Goal: Task Accomplishment & Management: Complete application form

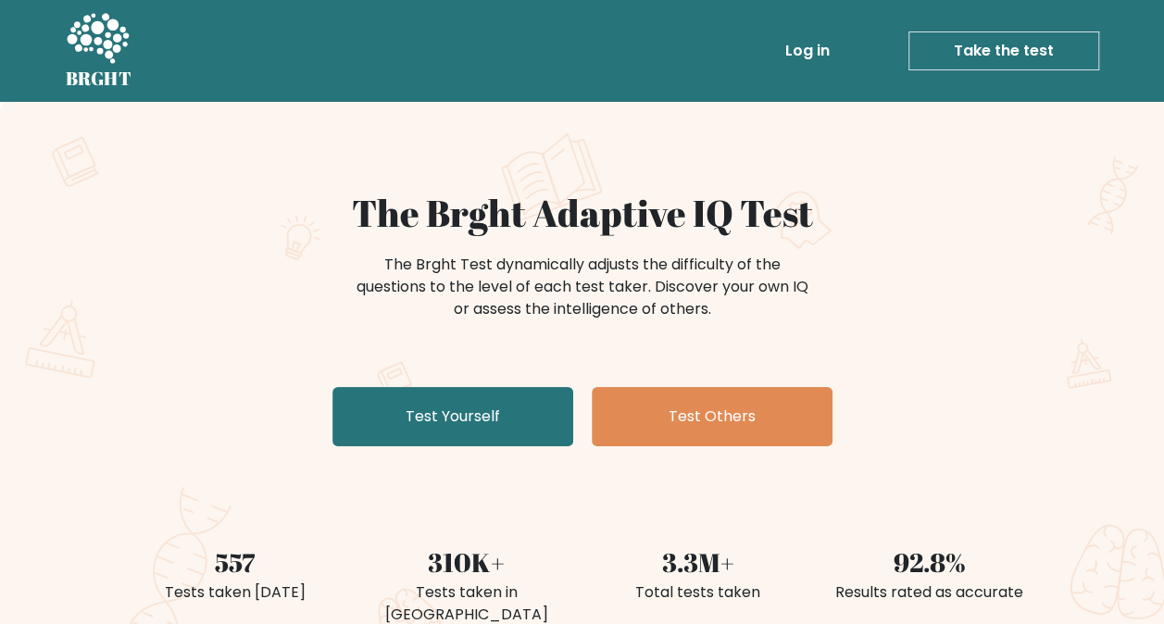
click at [1022, 69] on link "Take the test" at bounding box center [1004, 50] width 191 height 39
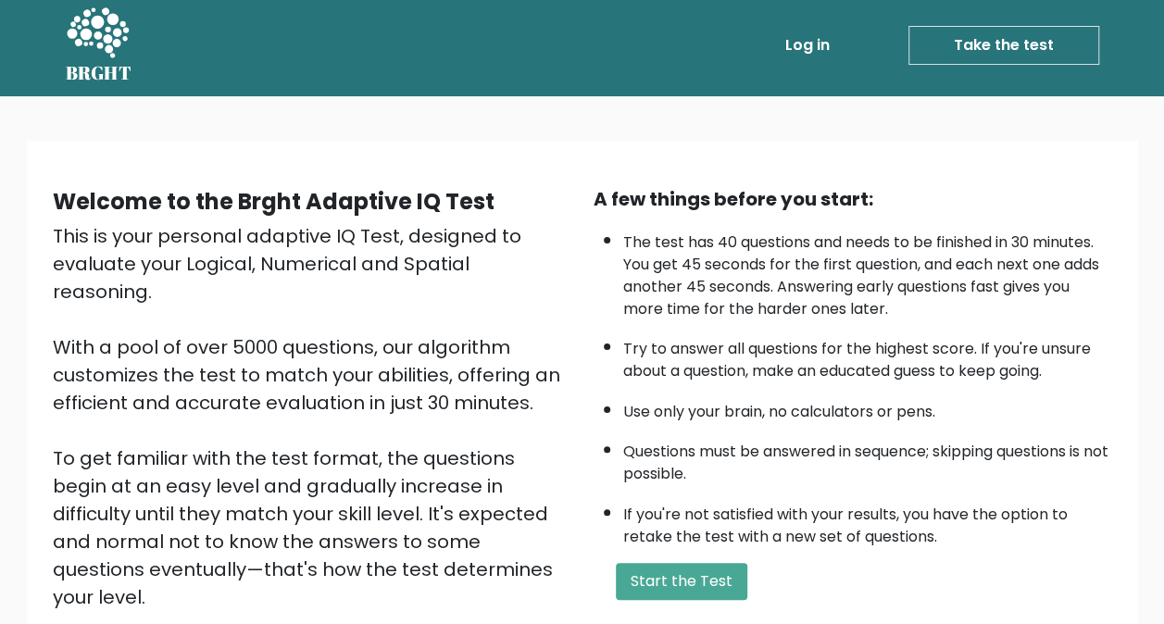
scroll to position [93, 0]
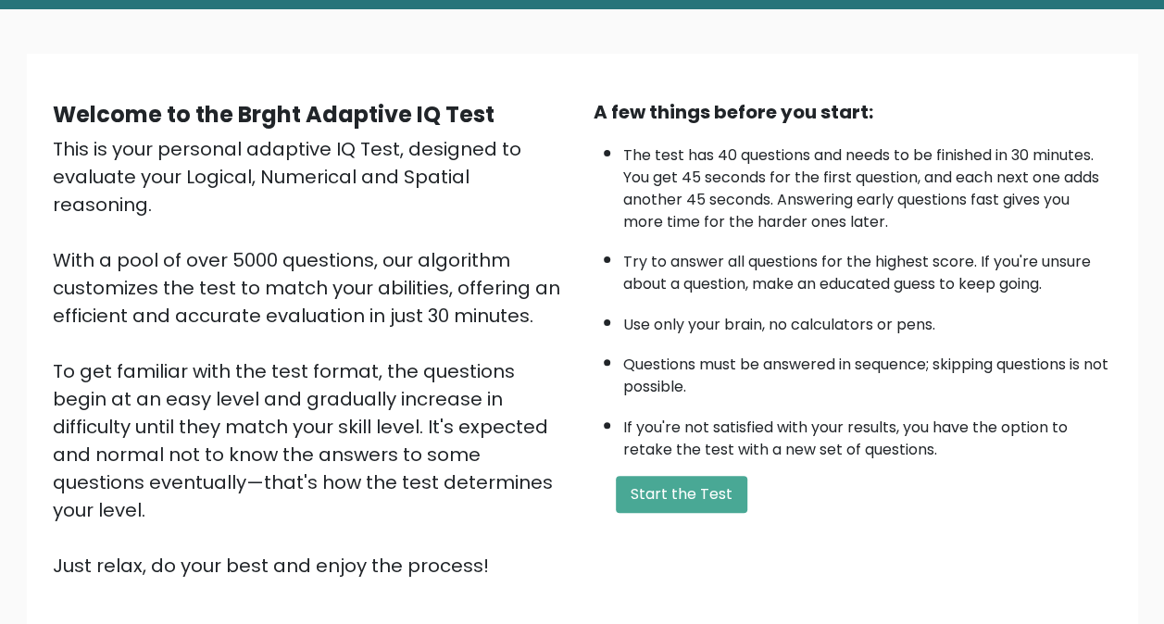
click at [698, 501] on button "Start the Test" at bounding box center [682, 494] width 132 height 37
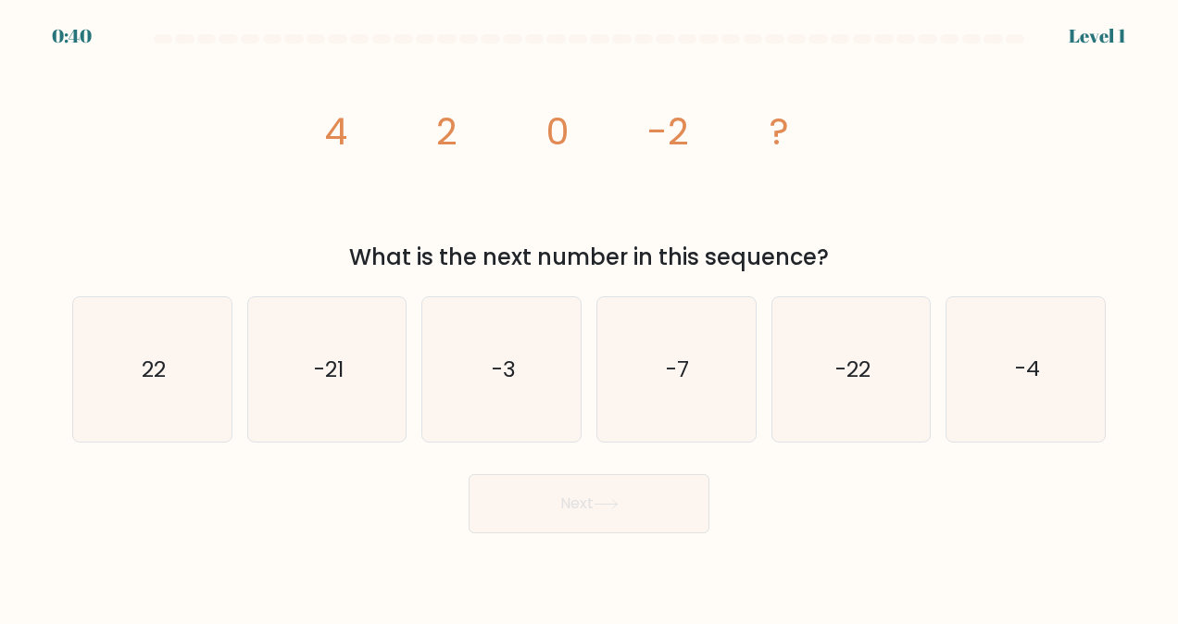
click at [1034, 393] on icon "-4" at bounding box center [1026, 369] width 145 height 145
click at [590, 317] on input "f. -4" at bounding box center [589, 314] width 1 height 5
radio input "true"
click at [560, 492] on button "Next" at bounding box center [589, 503] width 241 height 59
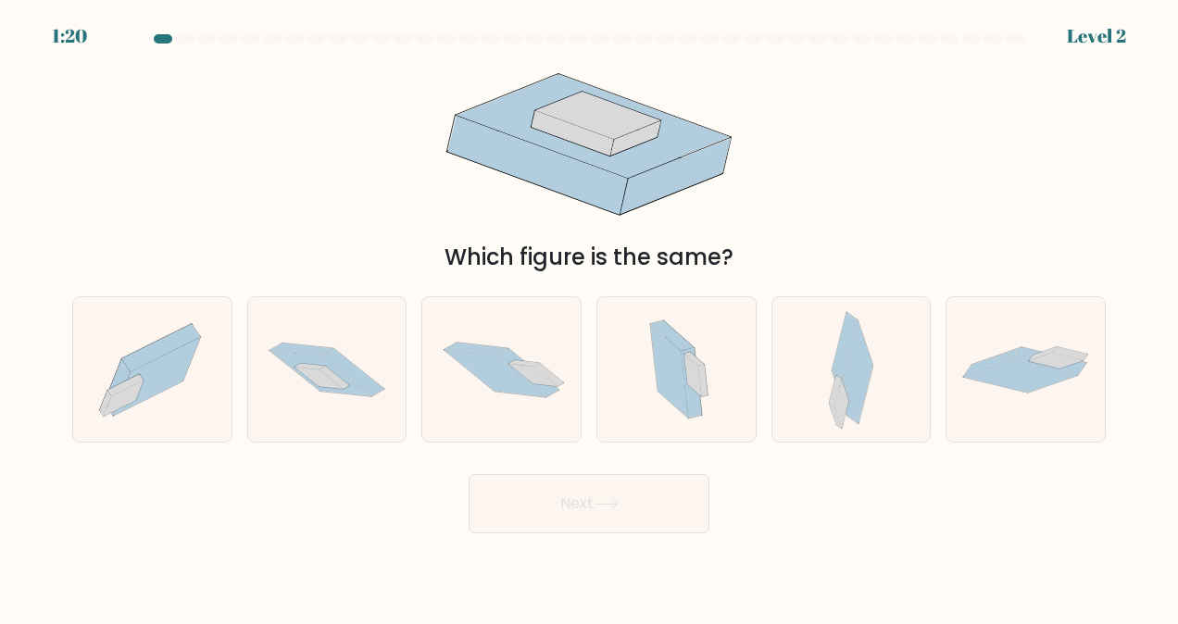
click at [313, 434] on div at bounding box center [327, 369] width 160 height 146
click at [589, 317] on input "b." at bounding box center [589, 314] width 1 height 5
radio input "true"
click at [567, 489] on button "Next" at bounding box center [589, 503] width 241 height 59
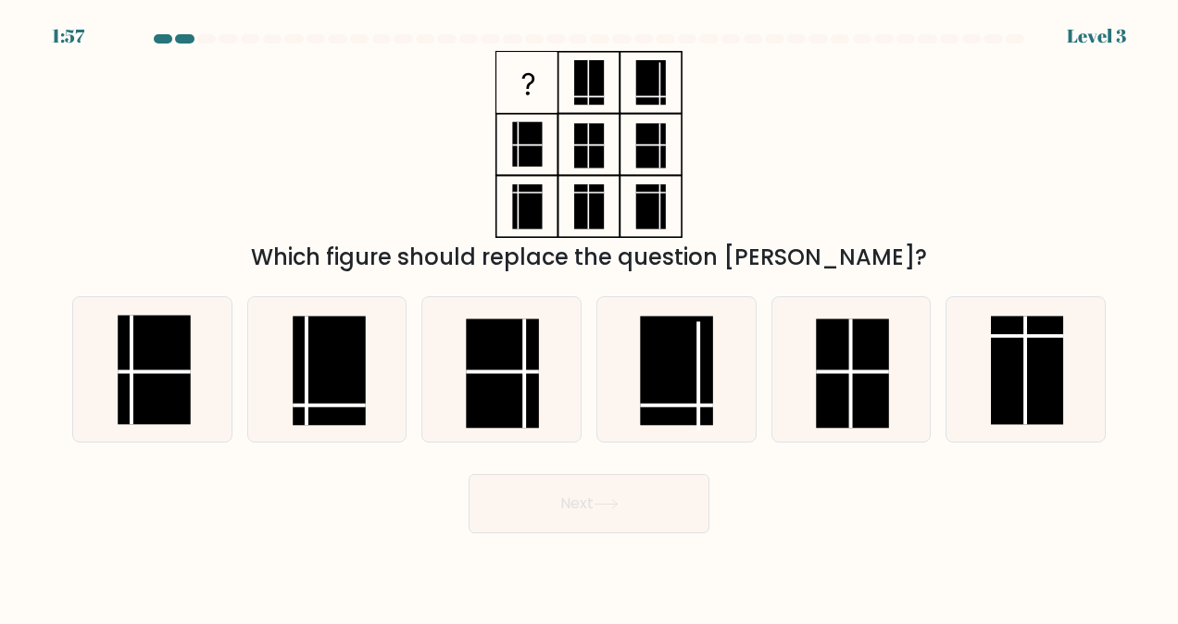
click at [327, 372] on rect at bounding box center [329, 371] width 72 height 109
click at [589, 317] on input "b." at bounding box center [589, 314] width 1 height 5
radio input "true"
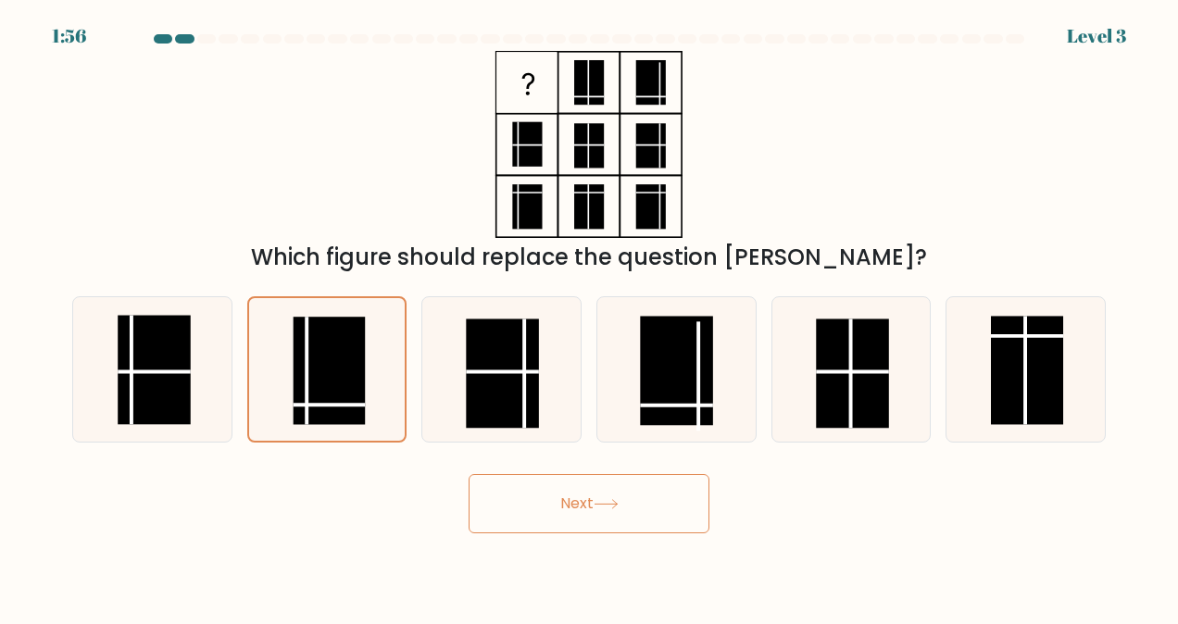
click at [545, 491] on button "Next" at bounding box center [589, 503] width 241 height 59
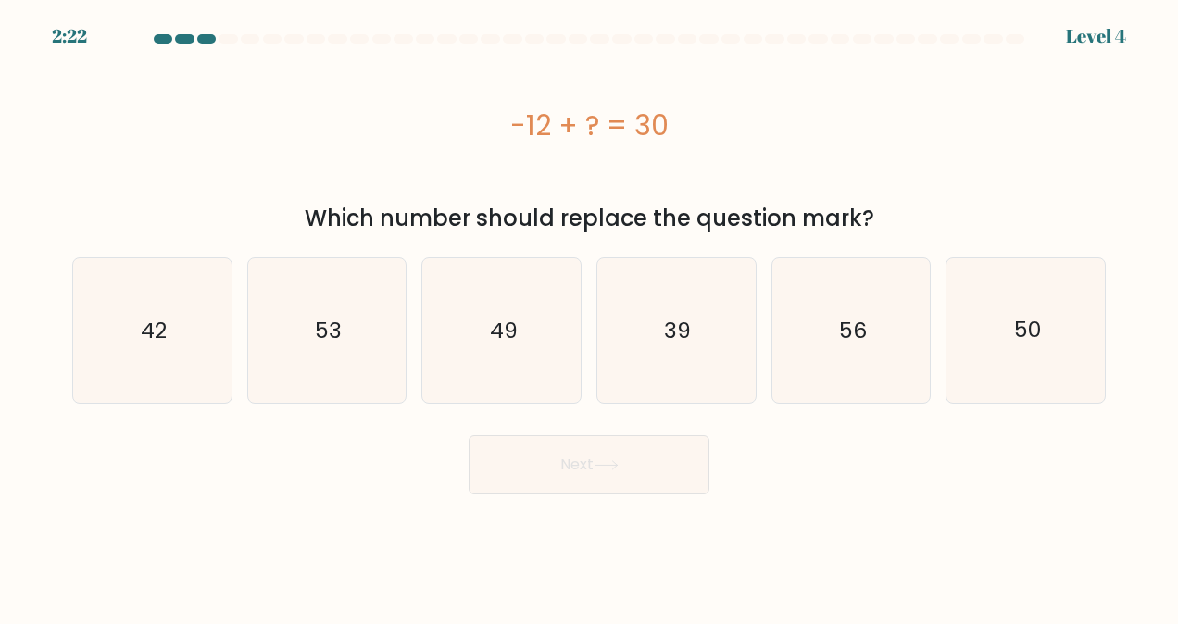
drag, startPoint x: 120, startPoint y: 350, endPoint x: 220, endPoint y: 409, distance: 116.3
click at [121, 350] on icon "42" at bounding box center [152, 330] width 145 height 145
click at [589, 317] on input "a. 42" at bounding box center [589, 314] width 1 height 5
radio input "true"
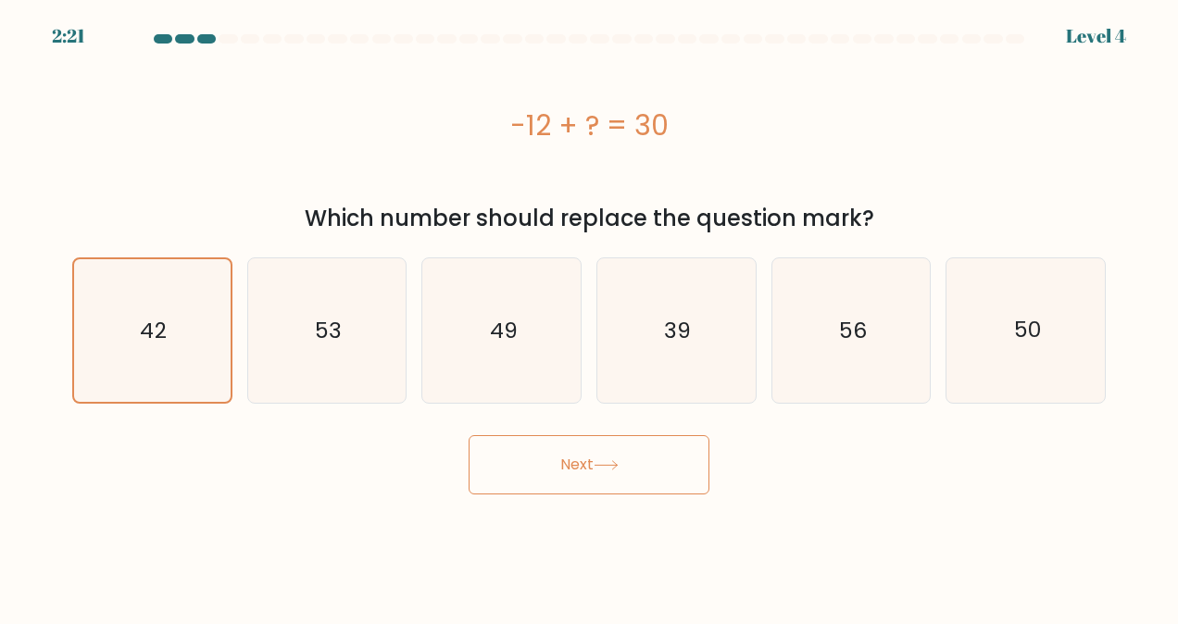
click at [547, 468] on button "Next" at bounding box center [589, 464] width 241 height 59
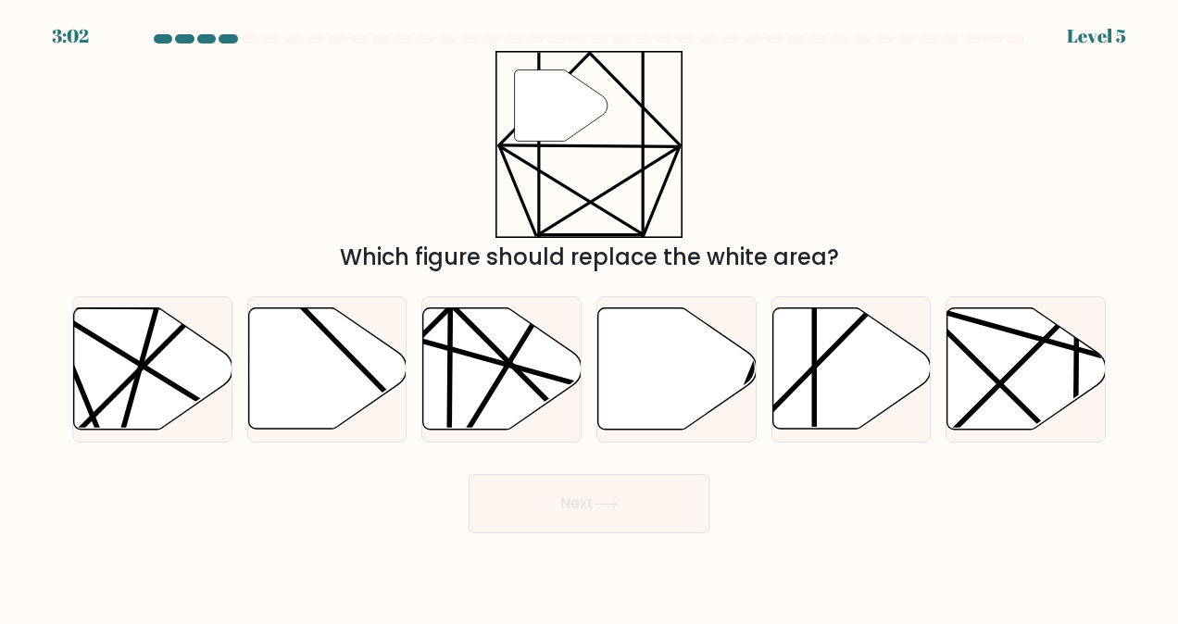
click at [797, 400] on icon at bounding box center [852, 368] width 158 height 121
click at [590, 317] on input "e." at bounding box center [589, 314] width 1 height 5
radio input "true"
click at [620, 515] on button "Next" at bounding box center [589, 503] width 241 height 59
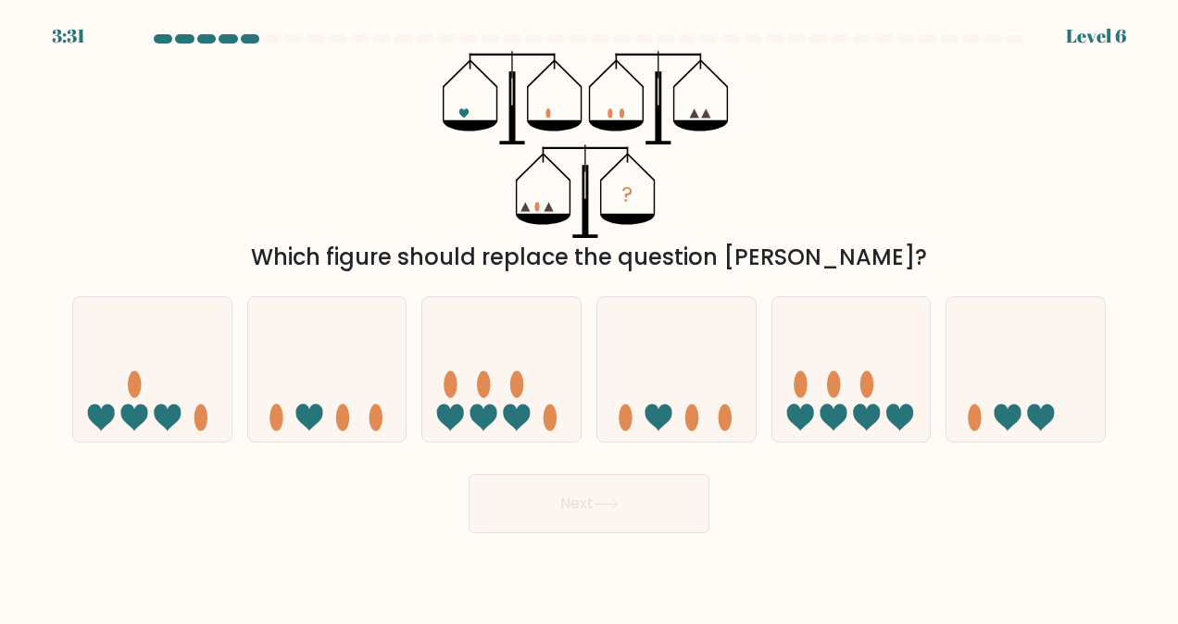
click at [978, 430] on icon at bounding box center [1026, 370] width 158 height 131
click at [590, 317] on input "f." at bounding box center [589, 314] width 1 height 5
radio input "true"
click at [619, 506] on icon at bounding box center [606, 504] width 25 height 10
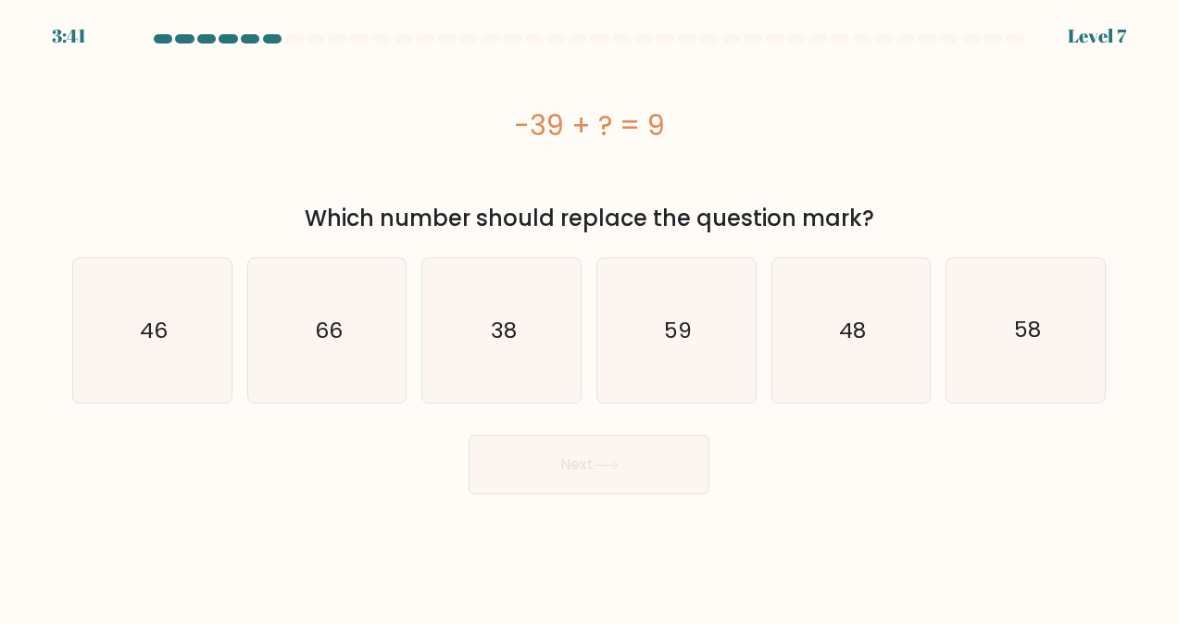
click at [839, 369] on icon "48" at bounding box center [851, 330] width 145 height 145
click at [590, 317] on input "e. 48" at bounding box center [589, 314] width 1 height 5
radio input "true"
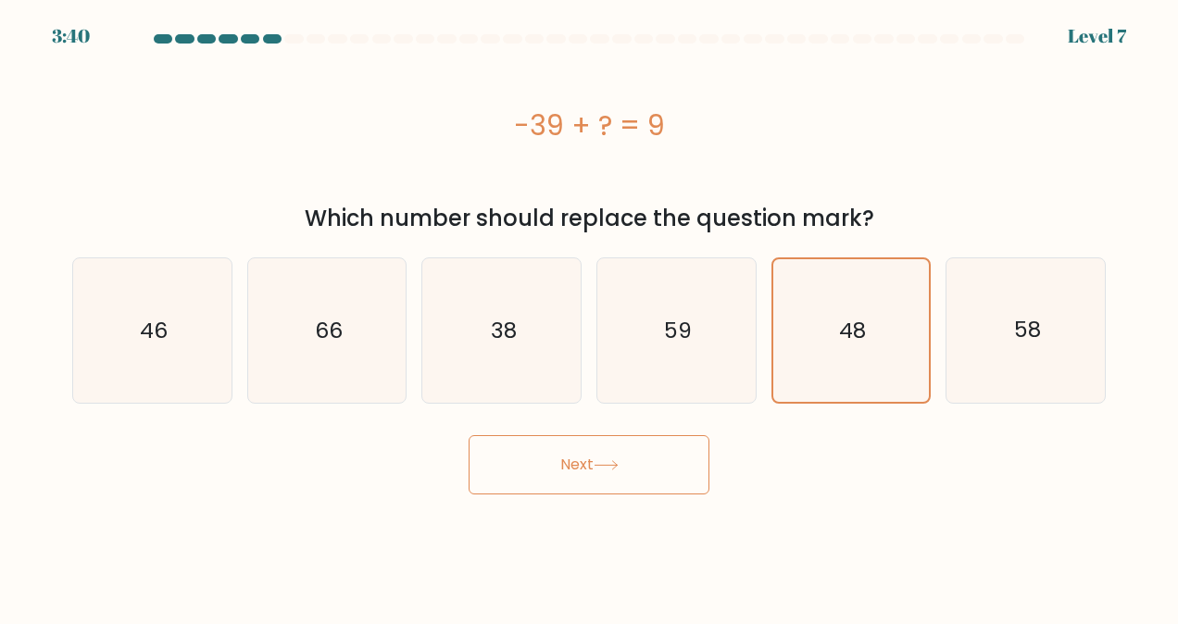
click at [605, 464] on icon at bounding box center [606, 465] width 25 height 10
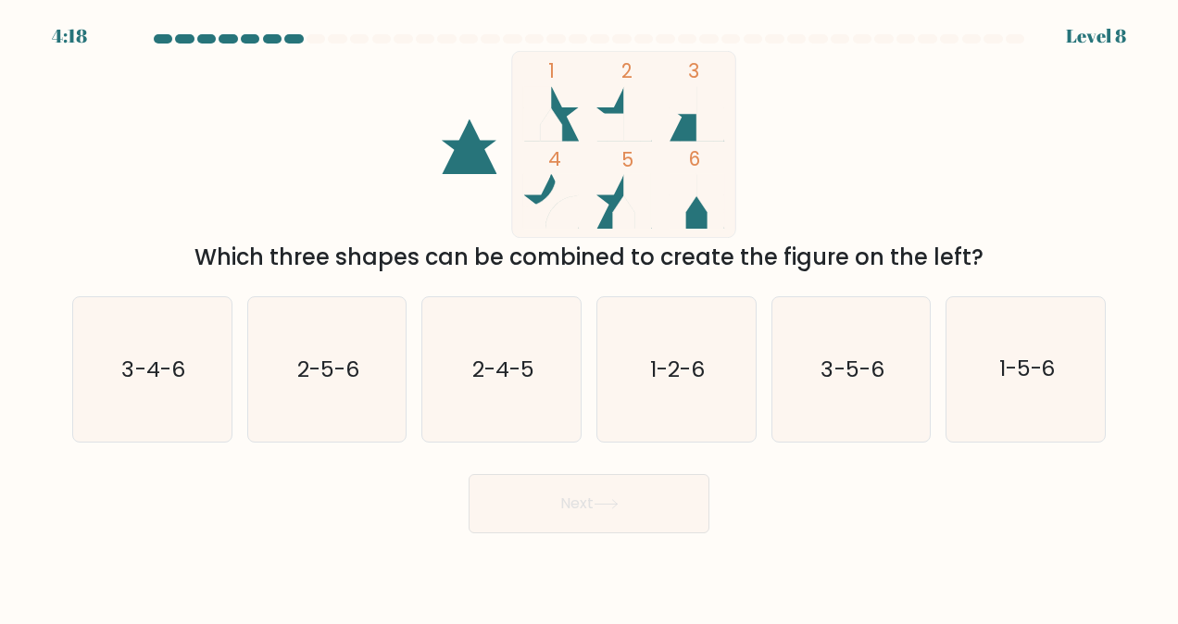
click at [1040, 416] on icon "1-5-6" at bounding box center [1026, 369] width 145 height 145
click at [590, 317] on input "f. 1-5-6" at bounding box center [589, 314] width 1 height 5
radio input "true"
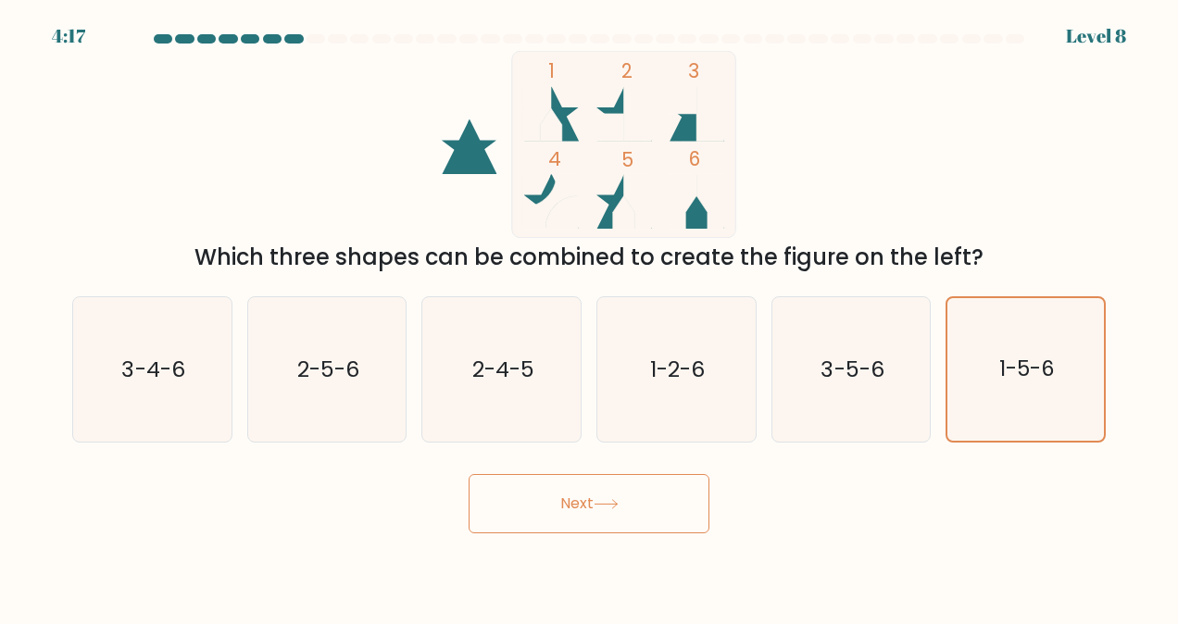
click at [573, 505] on button "Next" at bounding box center [589, 503] width 241 height 59
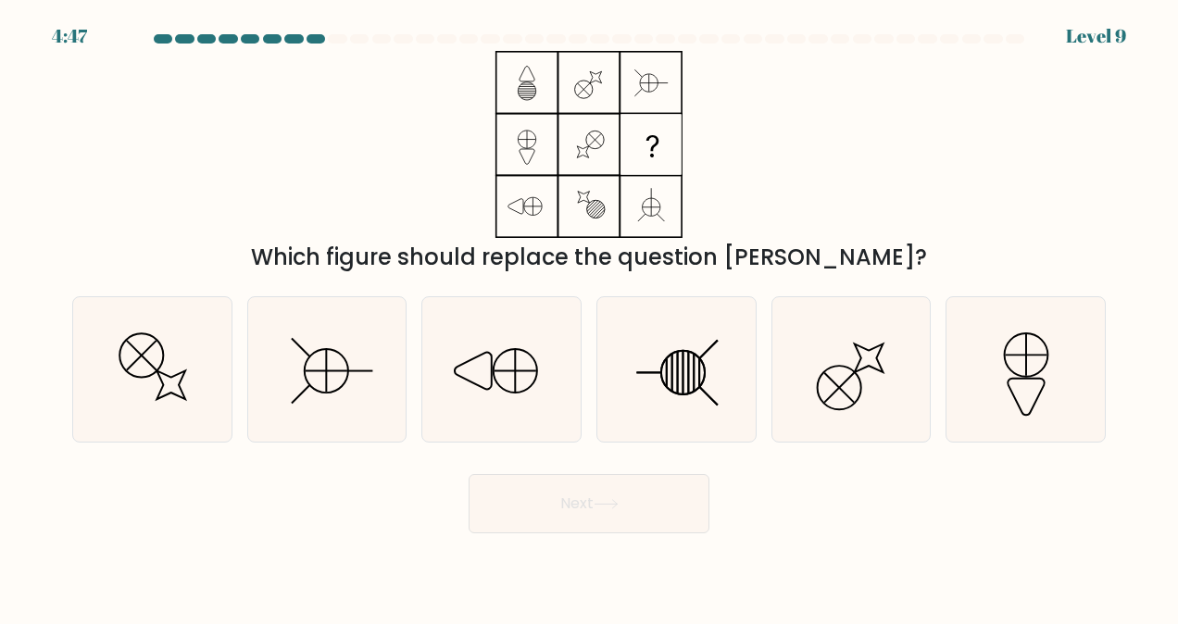
click at [722, 396] on icon at bounding box center [676, 369] width 145 height 145
click at [590, 317] on input "d." at bounding box center [589, 314] width 1 height 5
radio input "true"
click at [615, 523] on button "Next" at bounding box center [589, 503] width 241 height 59
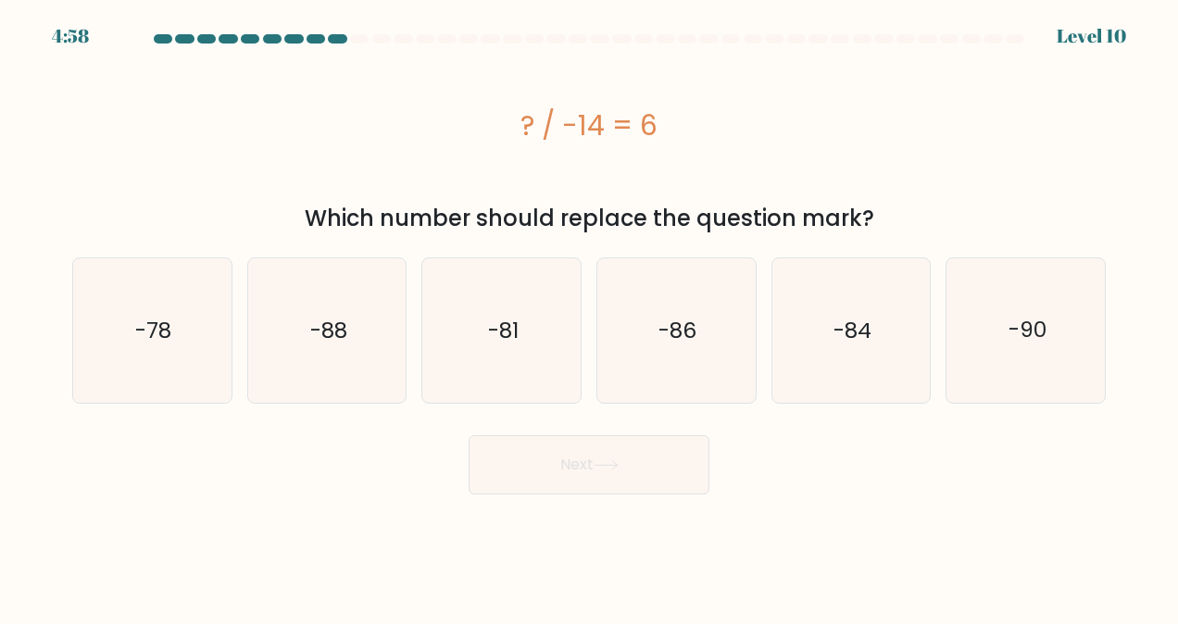
click at [852, 321] on text "-84" at bounding box center [853, 331] width 38 height 30
click at [590, 317] on input "e. -84" at bounding box center [589, 314] width 1 height 5
radio input "true"
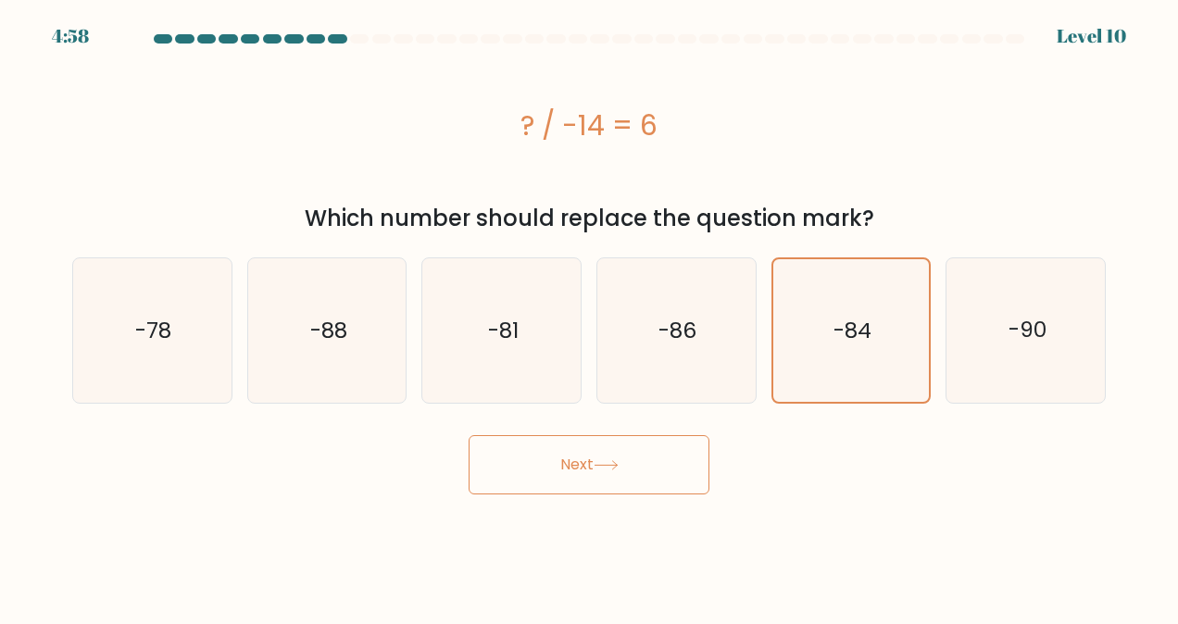
click at [567, 454] on button "Next" at bounding box center [589, 464] width 241 height 59
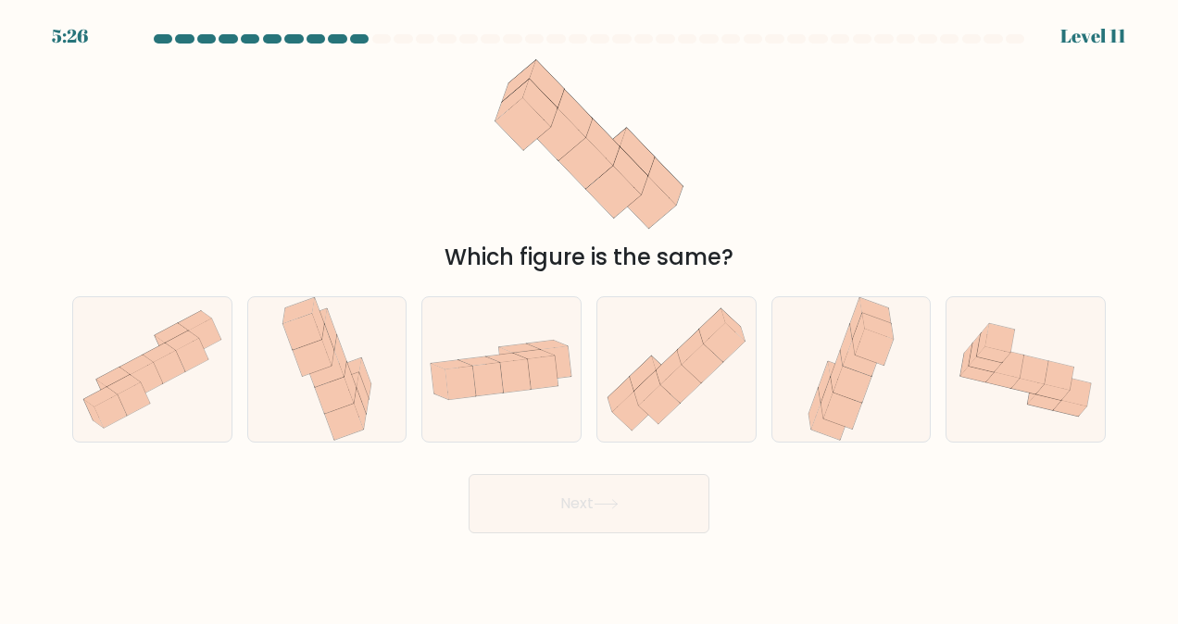
click at [824, 408] on icon at bounding box center [827, 400] width 12 height 42
click at [590, 317] on input "e." at bounding box center [589, 314] width 1 height 5
radio input "true"
click at [530, 514] on button "Next" at bounding box center [589, 503] width 241 height 59
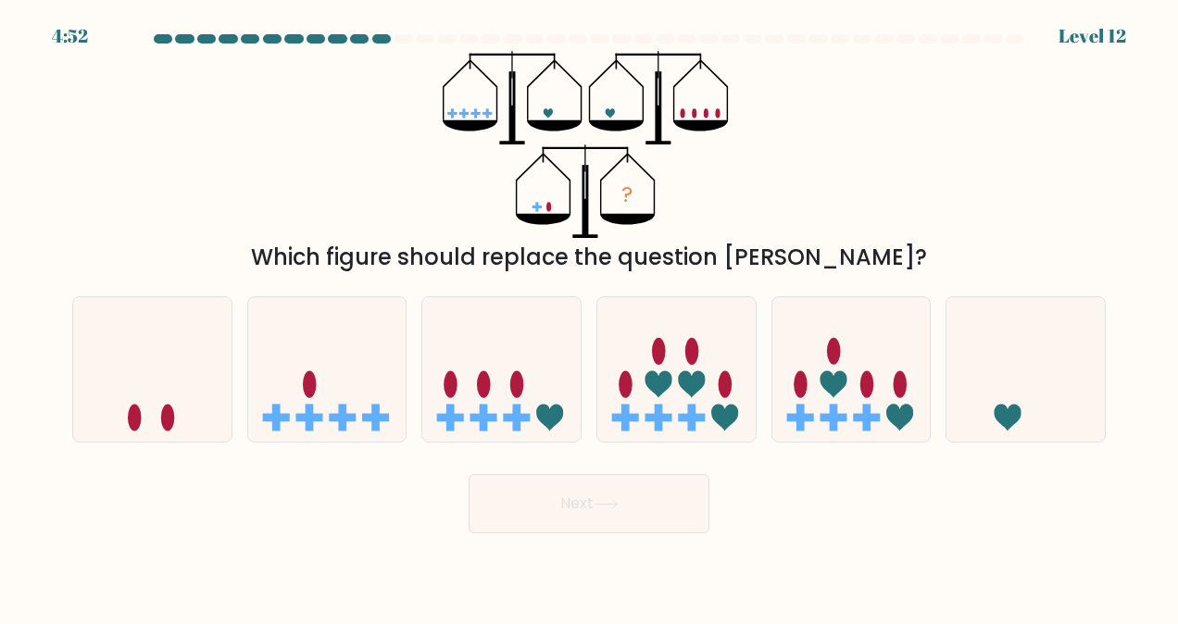
click at [964, 415] on icon at bounding box center [1026, 370] width 158 height 131
click at [590, 317] on input "f." at bounding box center [589, 314] width 1 height 5
radio input "true"
click at [637, 505] on button "Next" at bounding box center [589, 503] width 241 height 59
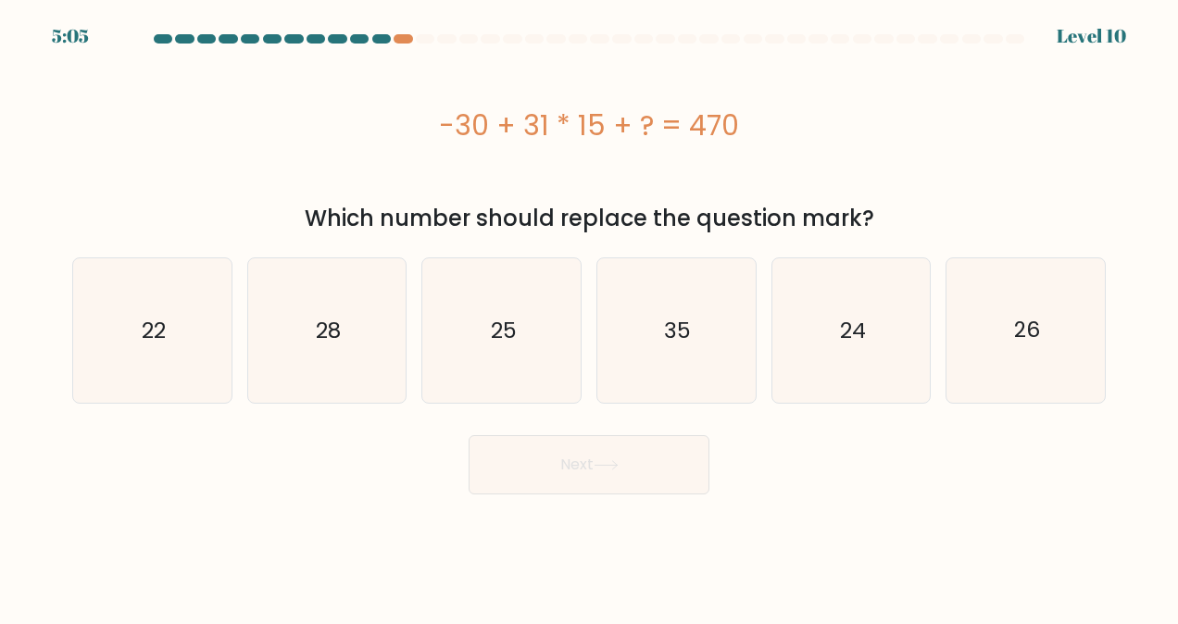
click at [713, 334] on icon "35" at bounding box center [676, 330] width 145 height 145
click at [590, 317] on input "d. 35" at bounding box center [589, 314] width 1 height 5
radio input "true"
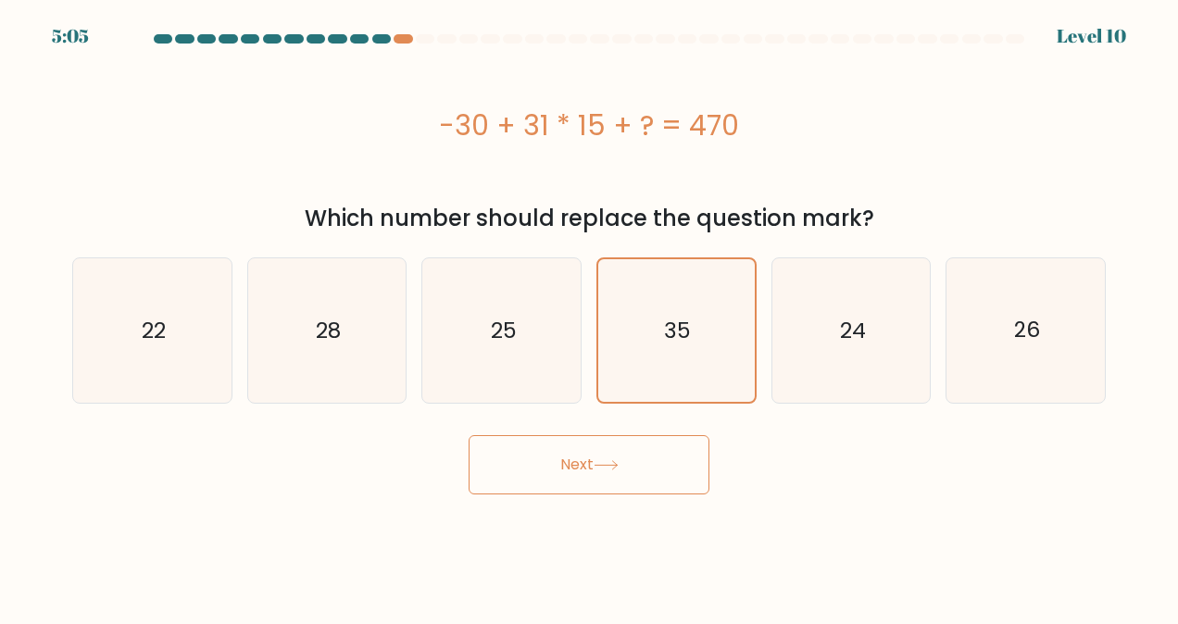
click at [659, 466] on button "Next" at bounding box center [589, 464] width 241 height 59
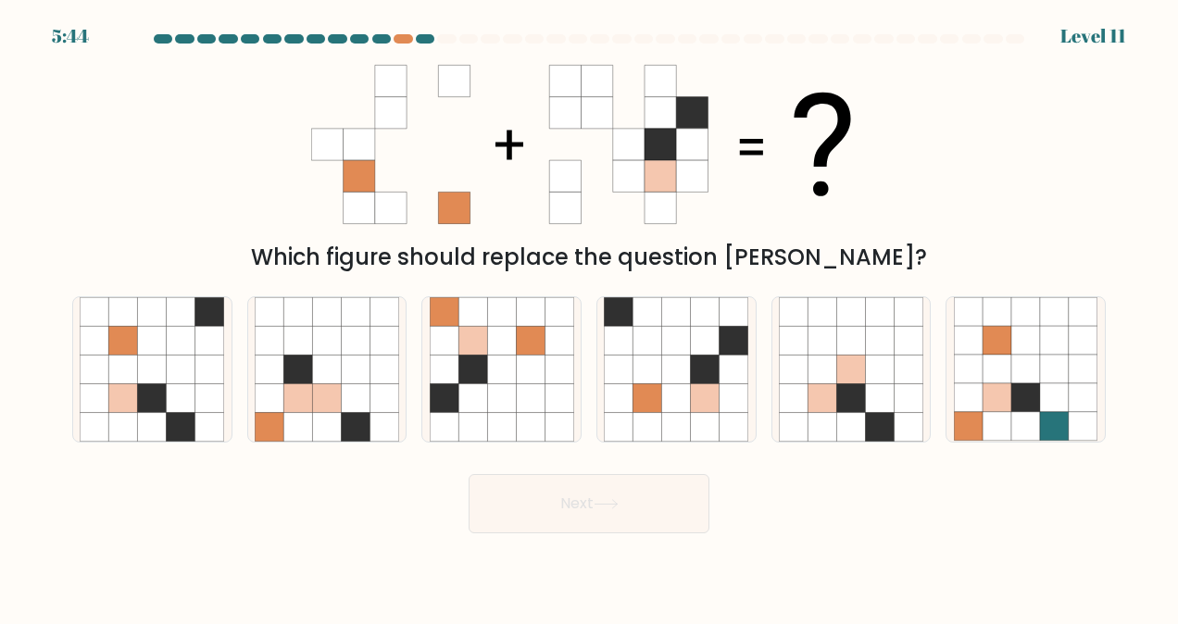
click at [463, 392] on icon at bounding box center [473, 398] width 29 height 29
click at [589, 317] on input "c." at bounding box center [589, 314] width 1 height 5
radio input "true"
click at [656, 507] on button "Next" at bounding box center [589, 503] width 241 height 59
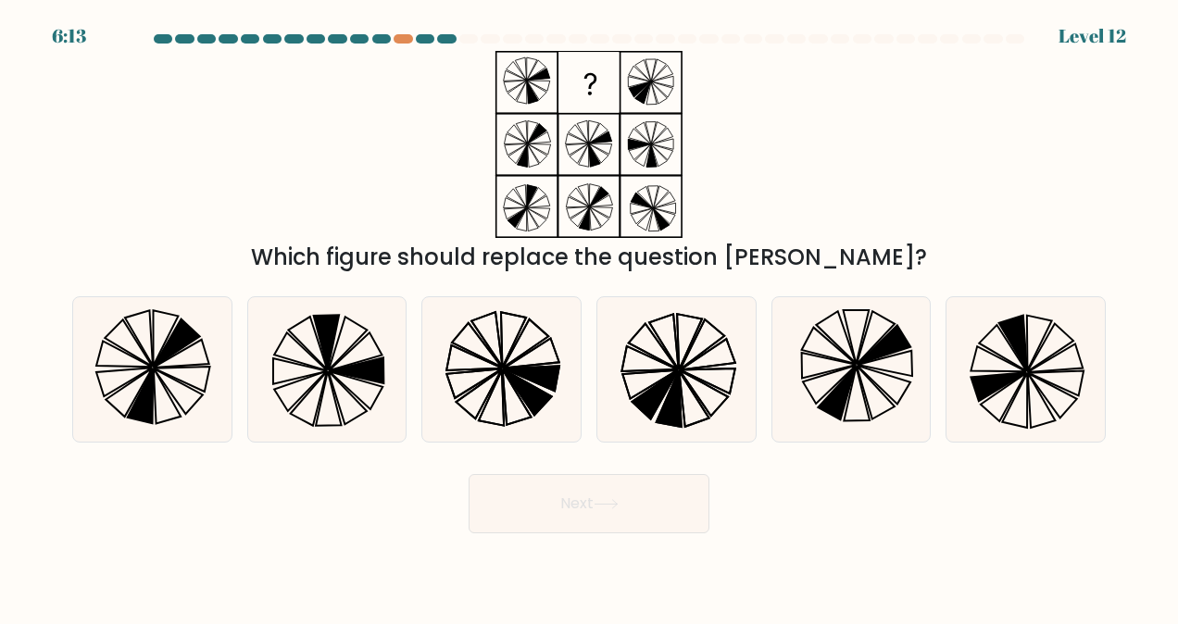
click at [661, 404] on icon at bounding box center [676, 369] width 145 height 145
click at [590, 317] on input "d." at bounding box center [589, 314] width 1 height 5
radio input "true"
click at [535, 416] on icon at bounding box center [502, 369] width 145 height 145
click at [589, 317] on input "c." at bounding box center [589, 314] width 1 height 5
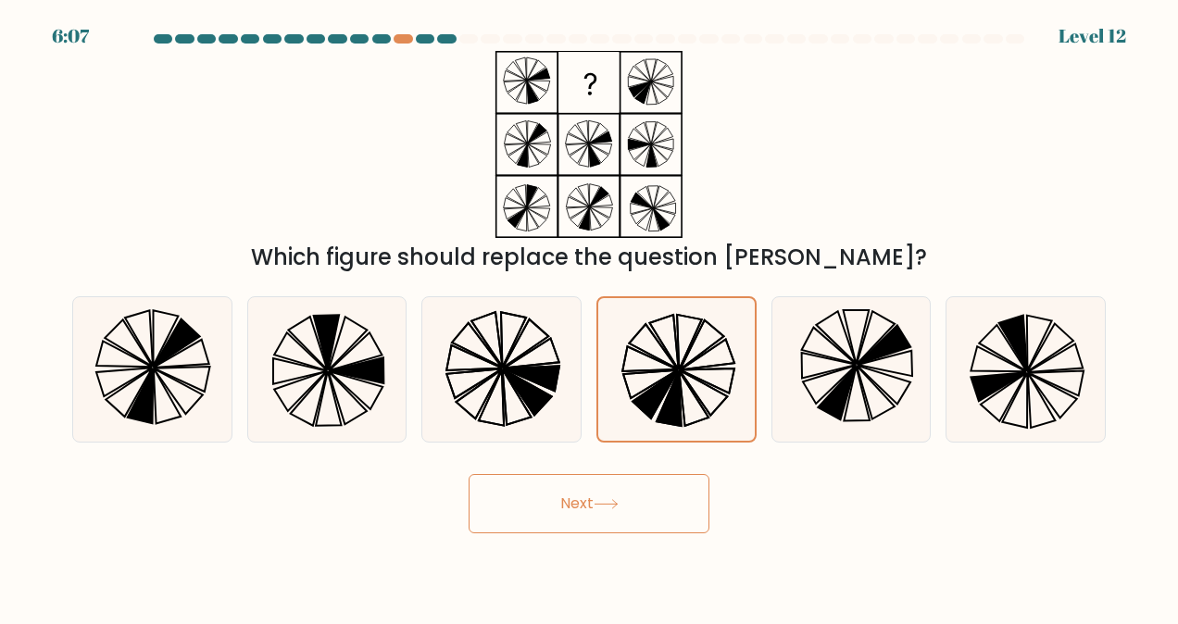
radio input "true"
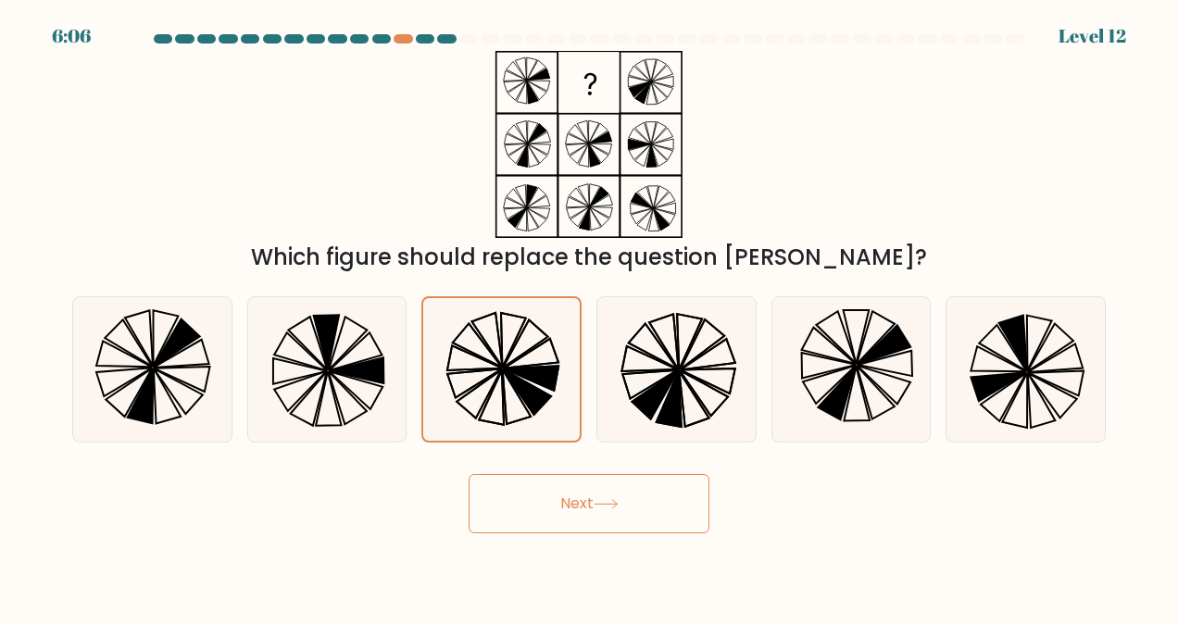
click at [589, 512] on button "Next" at bounding box center [589, 503] width 241 height 59
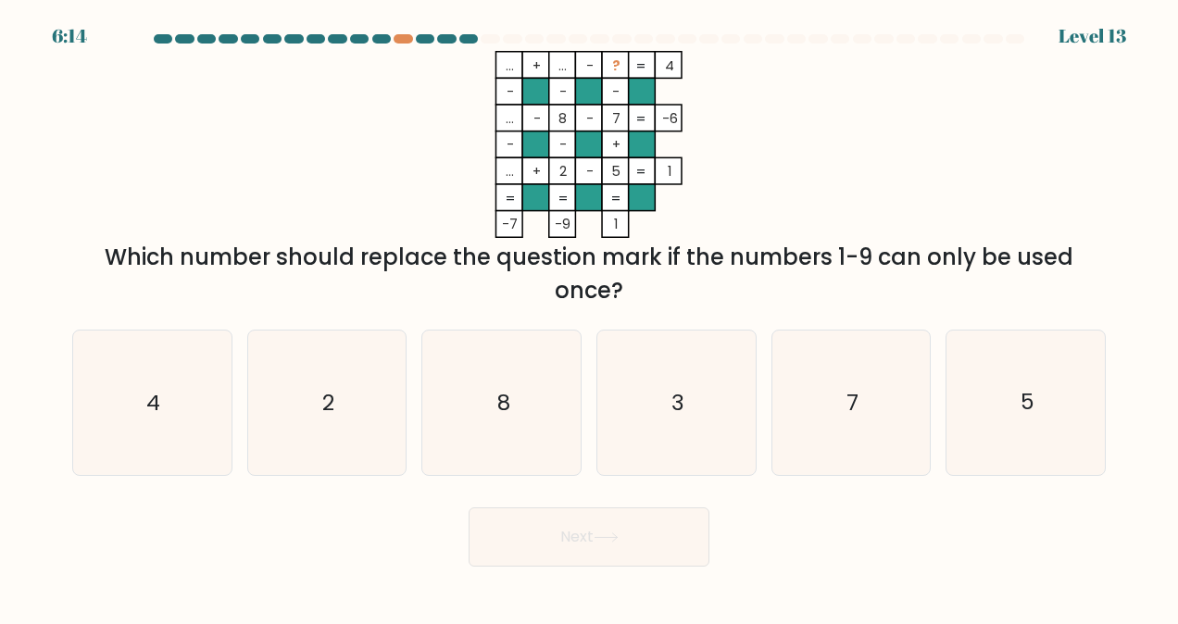
click at [711, 408] on icon "3" at bounding box center [676, 403] width 145 height 145
click at [590, 317] on input "d. 3" at bounding box center [589, 314] width 1 height 5
radio input "true"
click at [640, 557] on button "Next" at bounding box center [589, 537] width 241 height 59
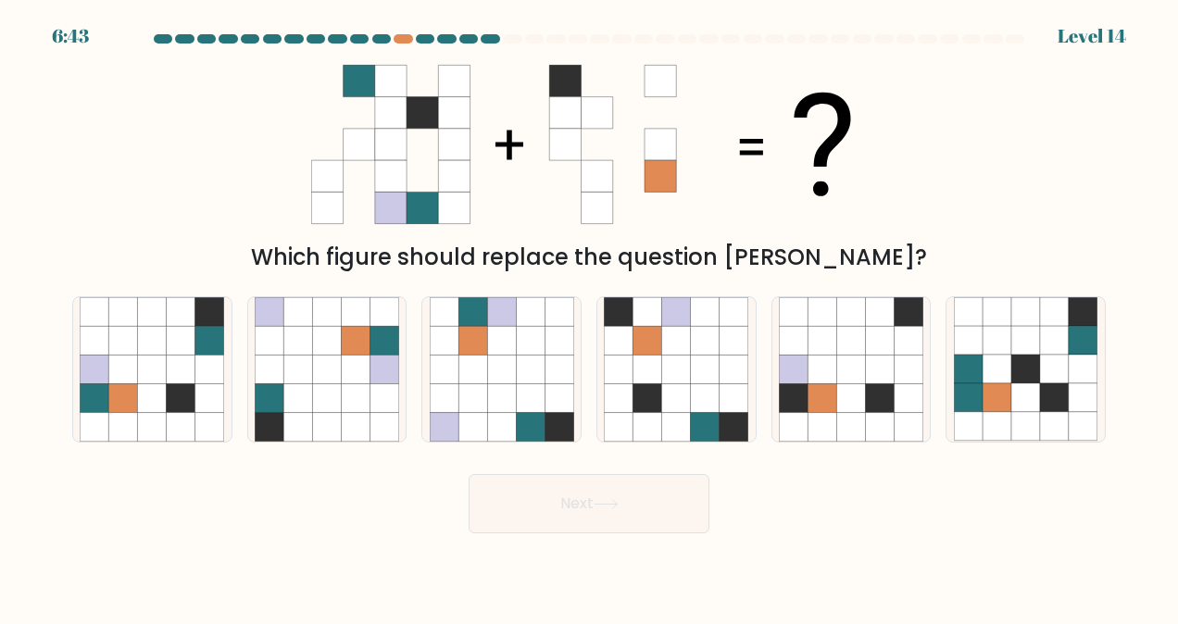
click at [98, 370] on icon at bounding box center [95, 370] width 29 height 29
click at [589, 317] on input "a." at bounding box center [589, 314] width 1 height 5
radio input "true"
click at [567, 518] on button "Next" at bounding box center [589, 503] width 241 height 59
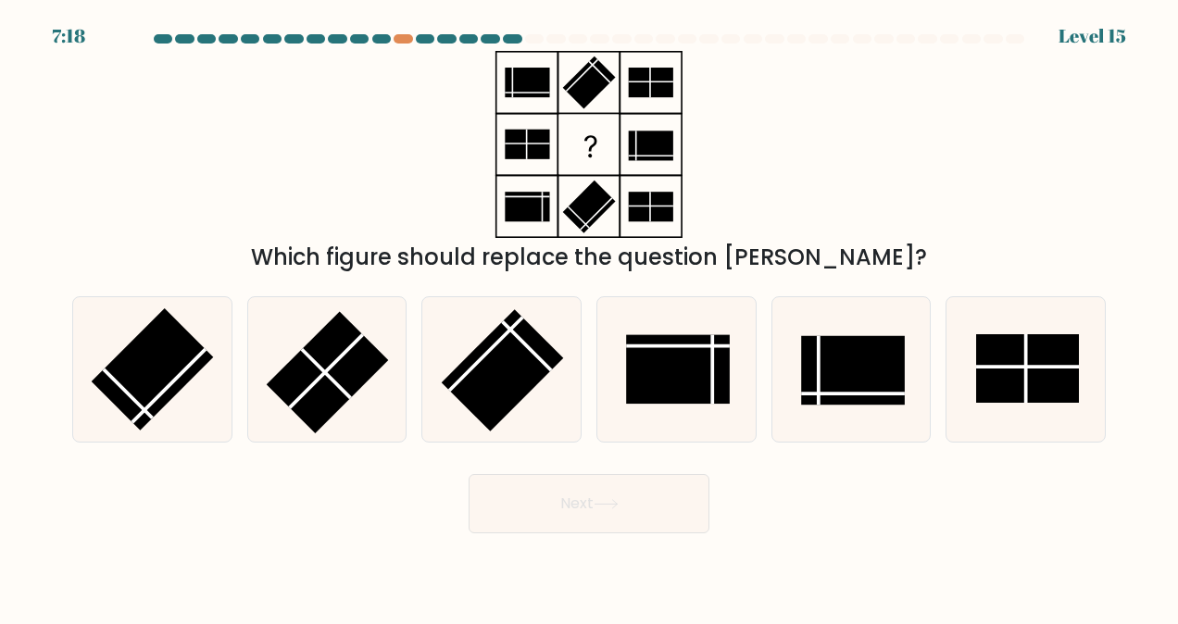
click at [367, 382] on rect at bounding box center [327, 372] width 121 height 121
click at [589, 317] on input "b." at bounding box center [589, 314] width 1 height 5
radio input "true"
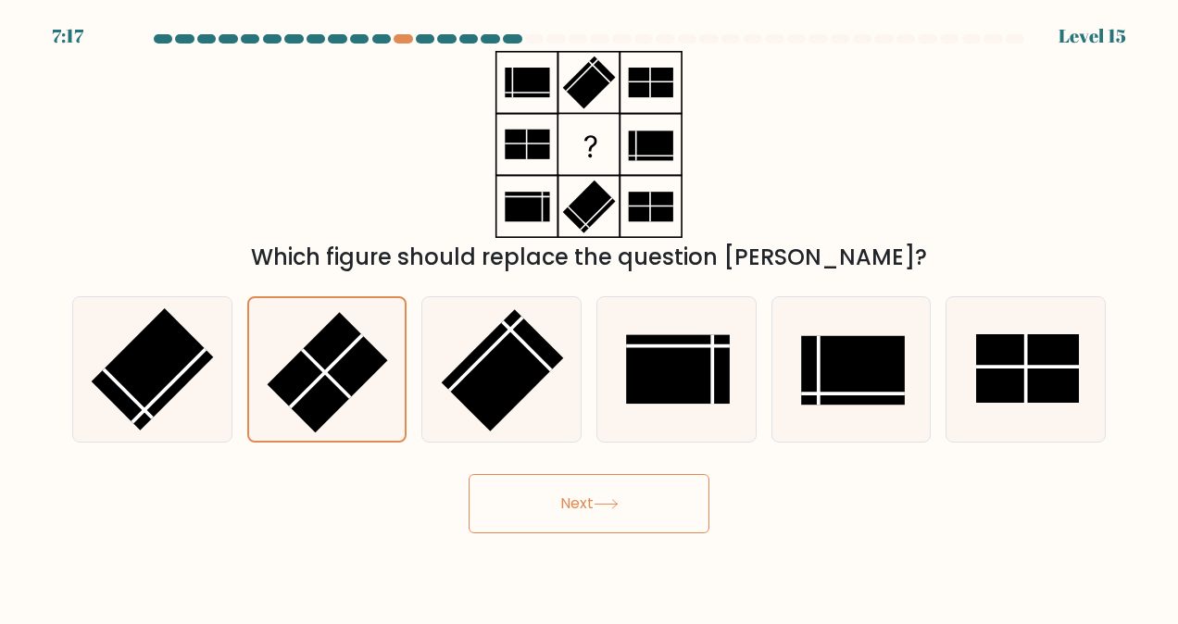
click at [558, 521] on button "Next" at bounding box center [589, 503] width 241 height 59
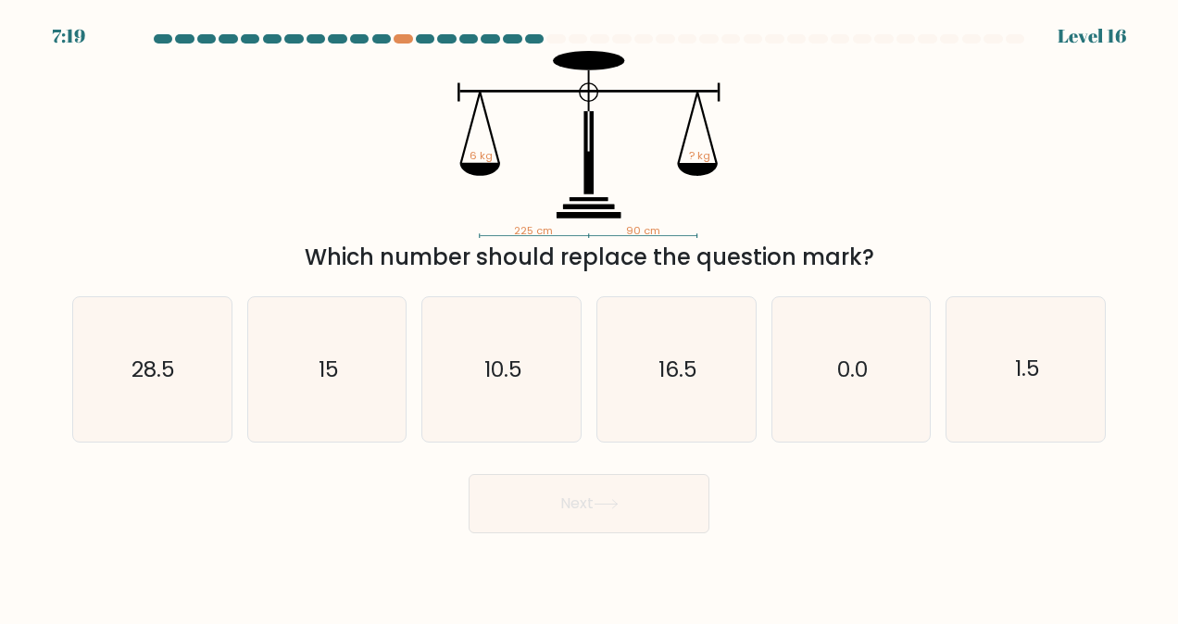
click at [539, 390] on icon "10.5" at bounding box center [502, 369] width 145 height 145
click at [589, 317] on input "c. 10.5" at bounding box center [589, 314] width 1 height 5
radio input "true"
click at [644, 509] on button "Next" at bounding box center [589, 503] width 241 height 59
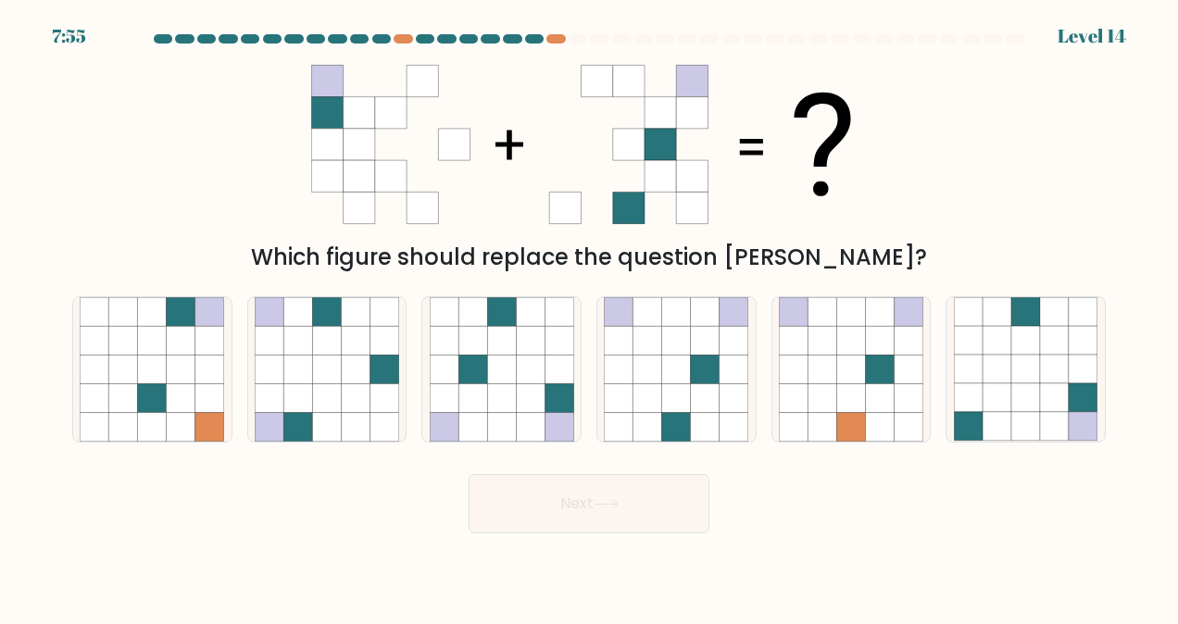
click at [448, 346] on icon at bounding box center [444, 341] width 29 height 29
click at [589, 317] on input "c." at bounding box center [589, 314] width 1 height 5
radio input "true"
click at [658, 498] on button "Next" at bounding box center [589, 503] width 241 height 59
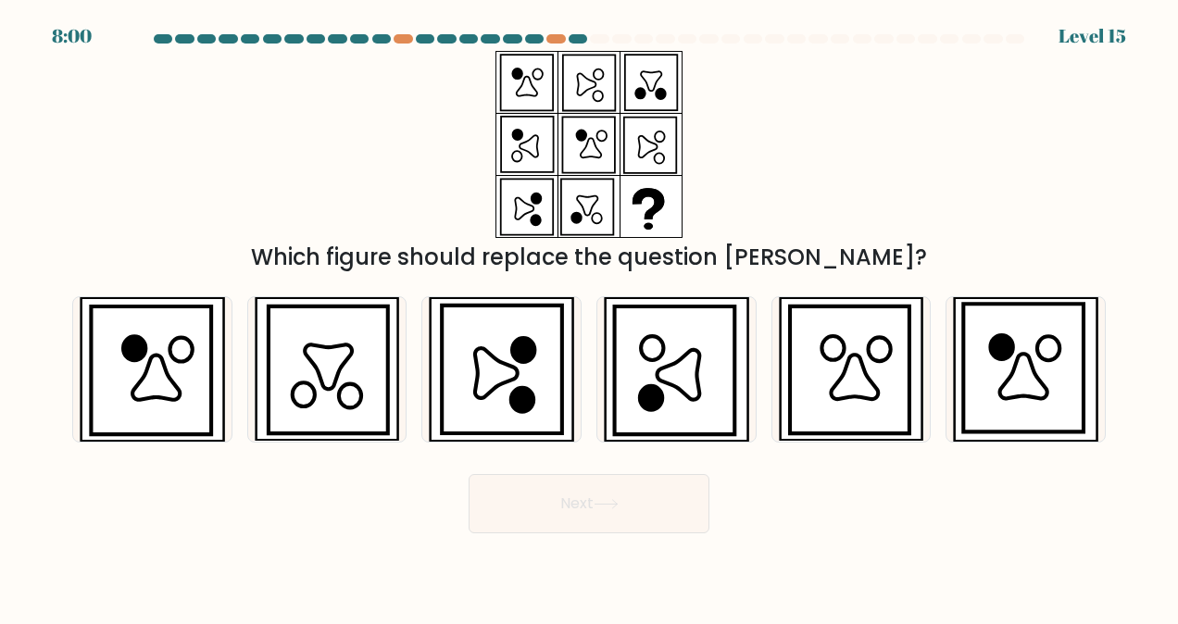
click at [147, 400] on icon at bounding box center [151, 371] width 120 height 128
click at [589, 317] on input "a." at bounding box center [589, 314] width 1 height 5
radio input "true"
click at [624, 505] on button "Next" at bounding box center [589, 503] width 241 height 59
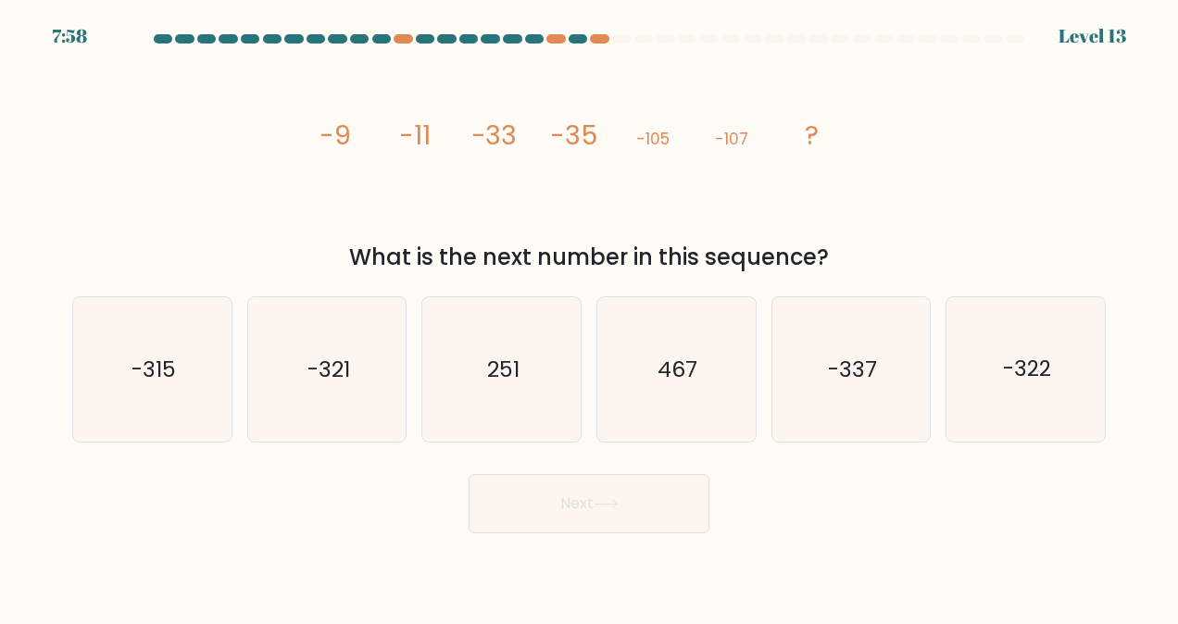
click at [239, 404] on div "a. -315 b. -321 c." at bounding box center [589, 362] width 1049 height 161
drag, startPoint x: 239, startPoint y: 404, endPoint x: 311, endPoint y: 386, distance: 74.4
click at [311, 386] on icon "-321" at bounding box center [327, 369] width 145 height 145
click at [589, 317] on input "b. -321" at bounding box center [589, 314] width 1 height 5
radio input "true"
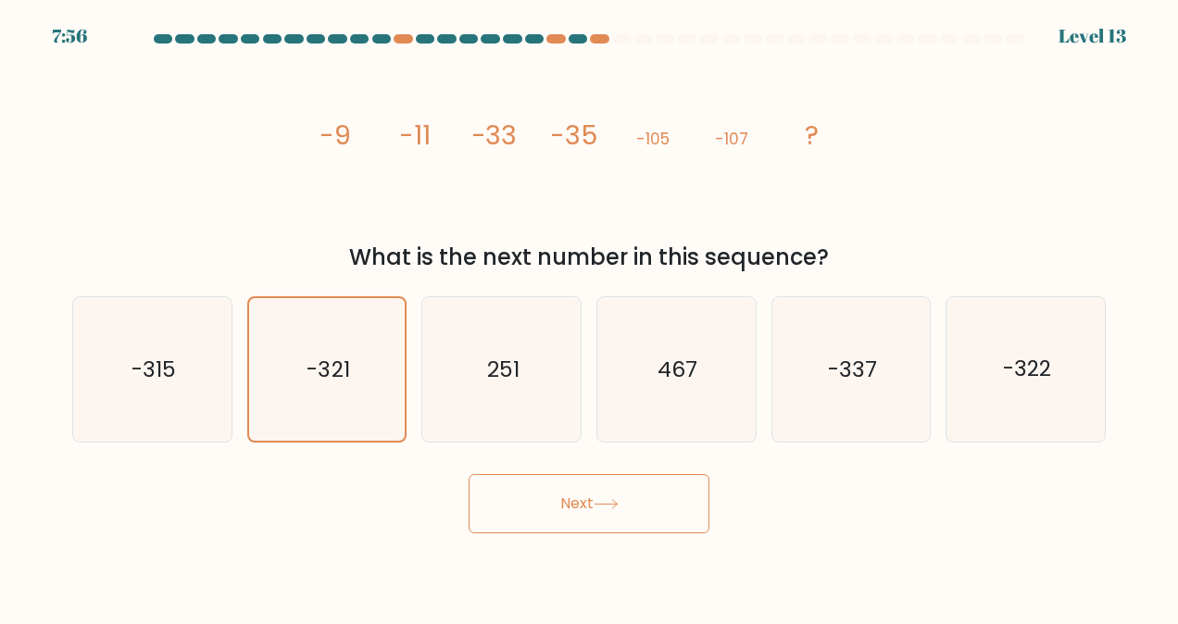
click at [575, 488] on button "Next" at bounding box center [589, 503] width 241 height 59
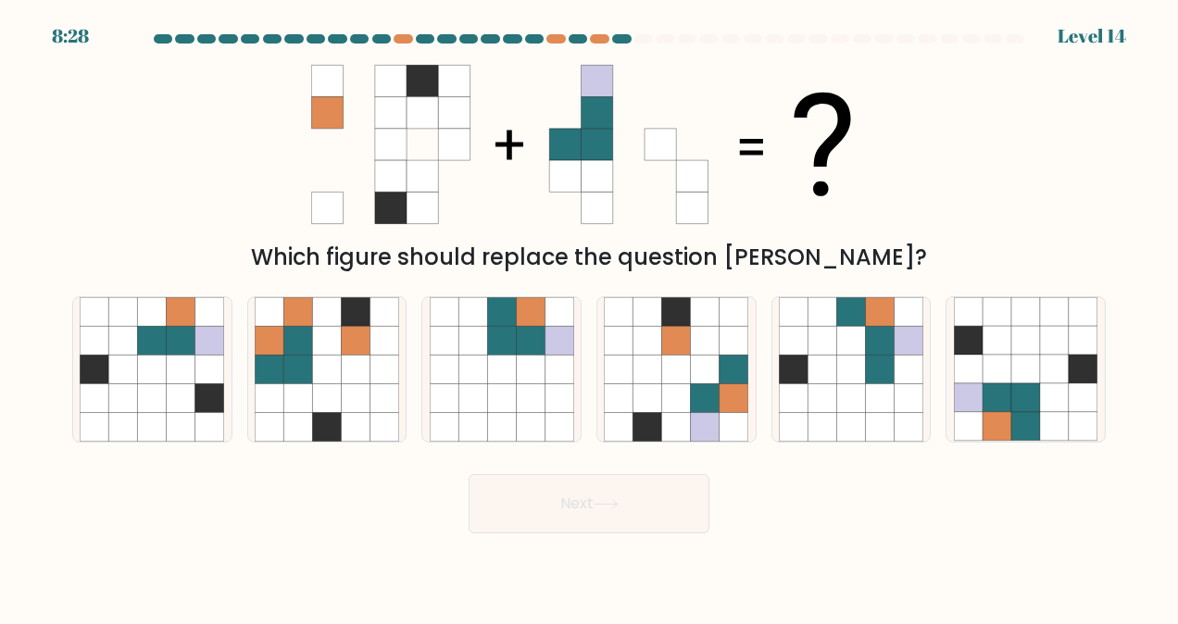
click at [991, 398] on icon at bounding box center [997, 398] width 29 height 29
click at [590, 317] on input "f." at bounding box center [589, 314] width 1 height 5
radio input "true"
click at [637, 502] on button "Next" at bounding box center [589, 503] width 241 height 59
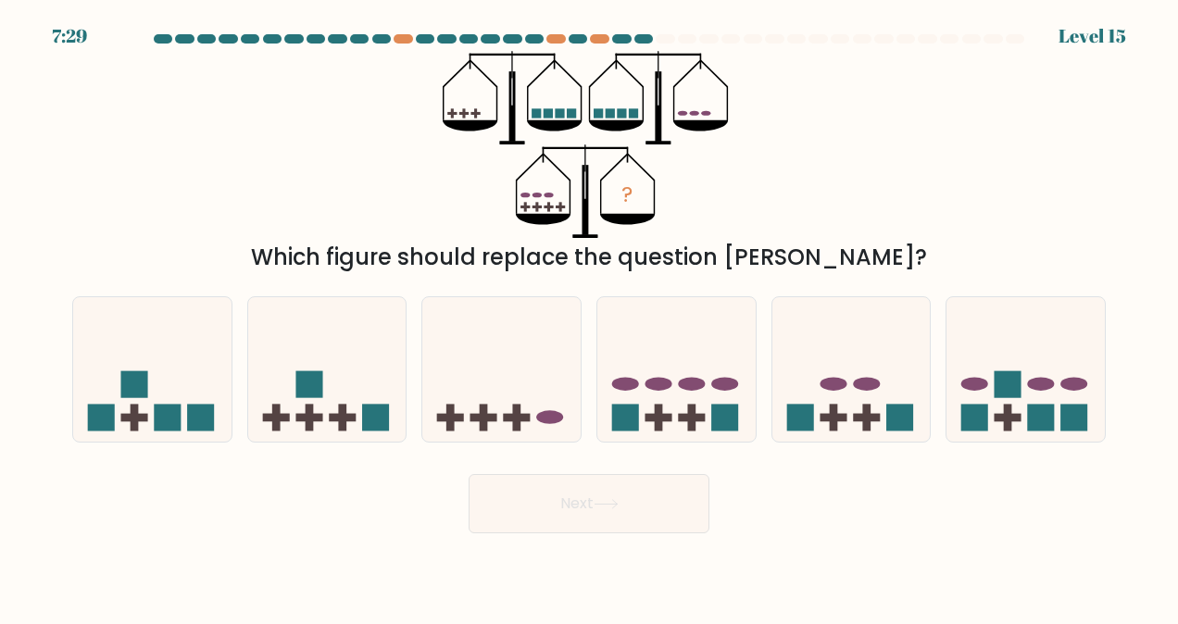
click at [1070, 384] on ellipse at bounding box center [1075, 384] width 27 height 14
click at [590, 317] on input "f." at bounding box center [589, 314] width 1 height 5
radio input "true"
click at [673, 496] on button "Next" at bounding box center [589, 503] width 241 height 59
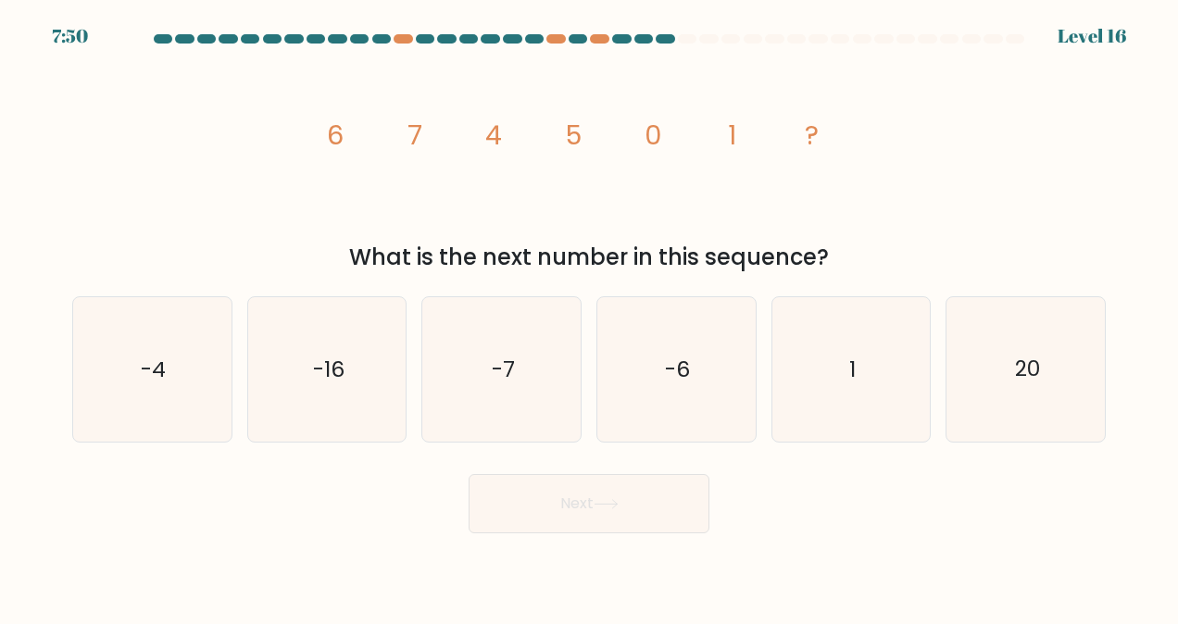
click at [684, 393] on icon "-6" at bounding box center [676, 369] width 145 height 145
click at [590, 317] on input "d. -6" at bounding box center [589, 314] width 1 height 5
radio input "true"
click at [632, 501] on button "Next" at bounding box center [589, 503] width 241 height 59
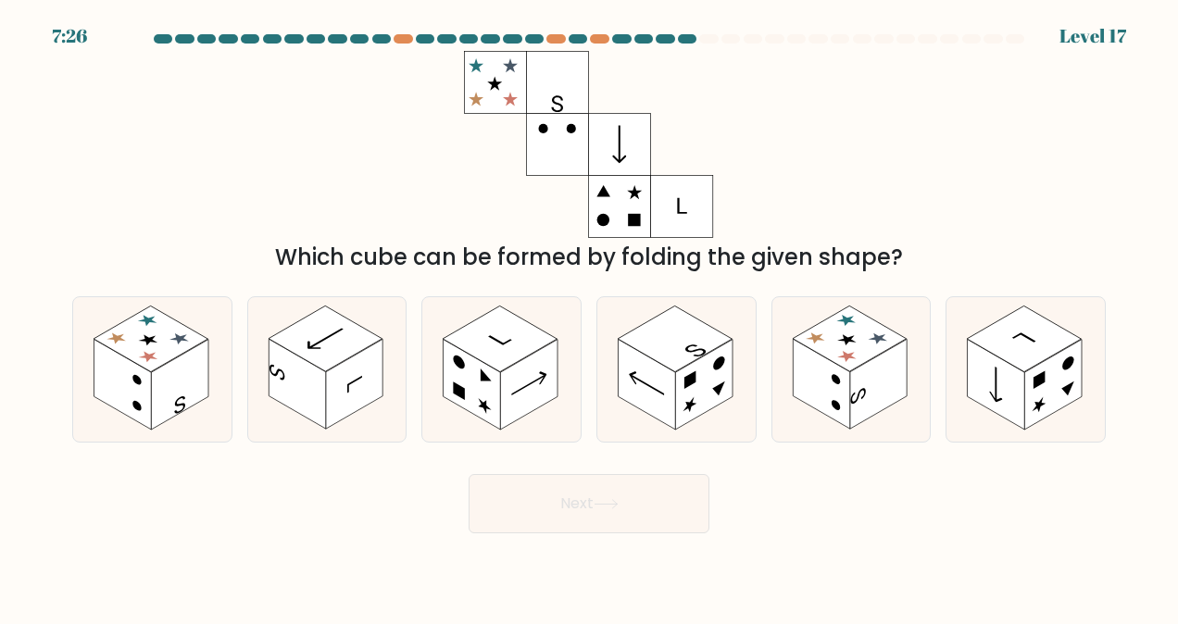
click at [858, 332] on rect at bounding box center [850, 340] width 114 height 66
click at [590, 317] on input "e." at bounding box center [589, 314] width 1 height 5
radio input "true"
click at [547, 484] on button "Next" at bounding box center [589, 503] width 241 height 59
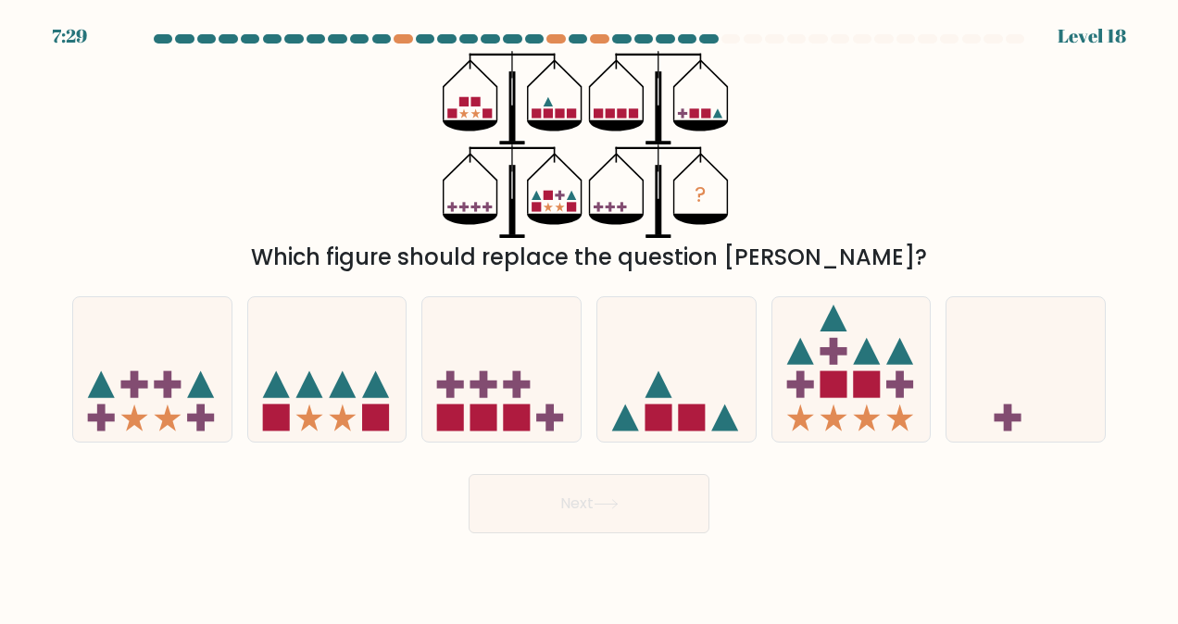
click at [211, 417] on rect at bounding box center [200, 417] width 27 height 8
click at [589, 317] on input "a." at bounding box center [589, 314] width 1 height 5
radio input "true"
click at [532, 497] on button "Next" at bounding box center [589, 503] width 241 height 59
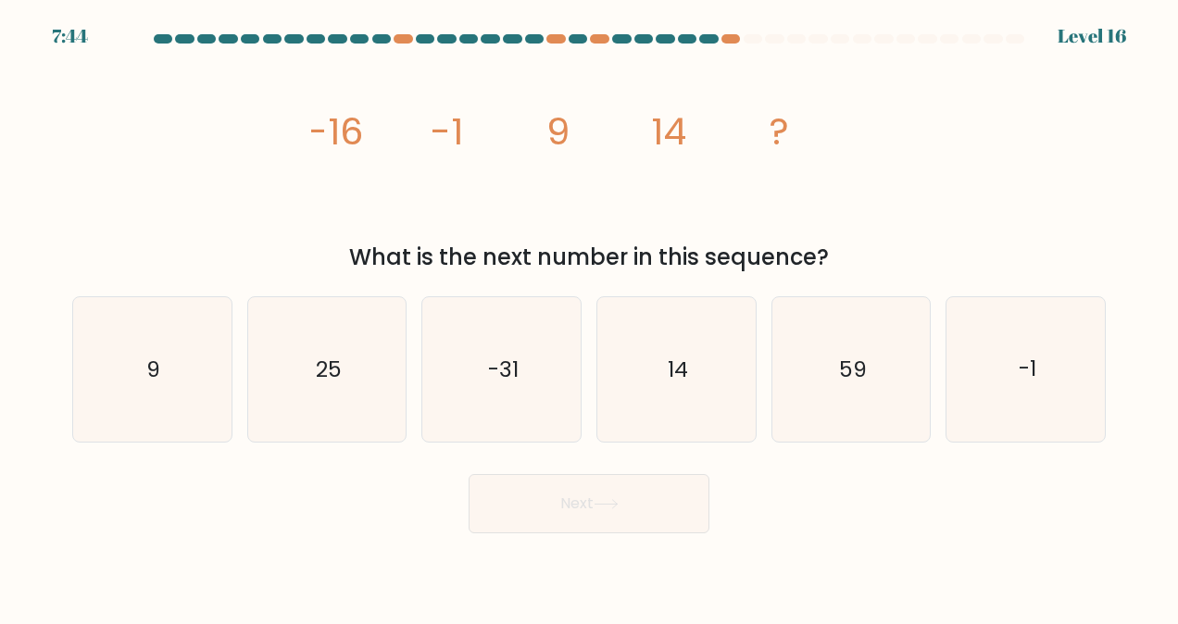
click at [688, 359] on icon "14" at bounding box center [676, 369] width 145 height 145
click at [590, 317] on input "d. 14" at bounding box center [589, 314] width 1 height 5
radio input "true"
click at [637, 499] on button "Next" at bounding box center [589, 503] width 241 height 59
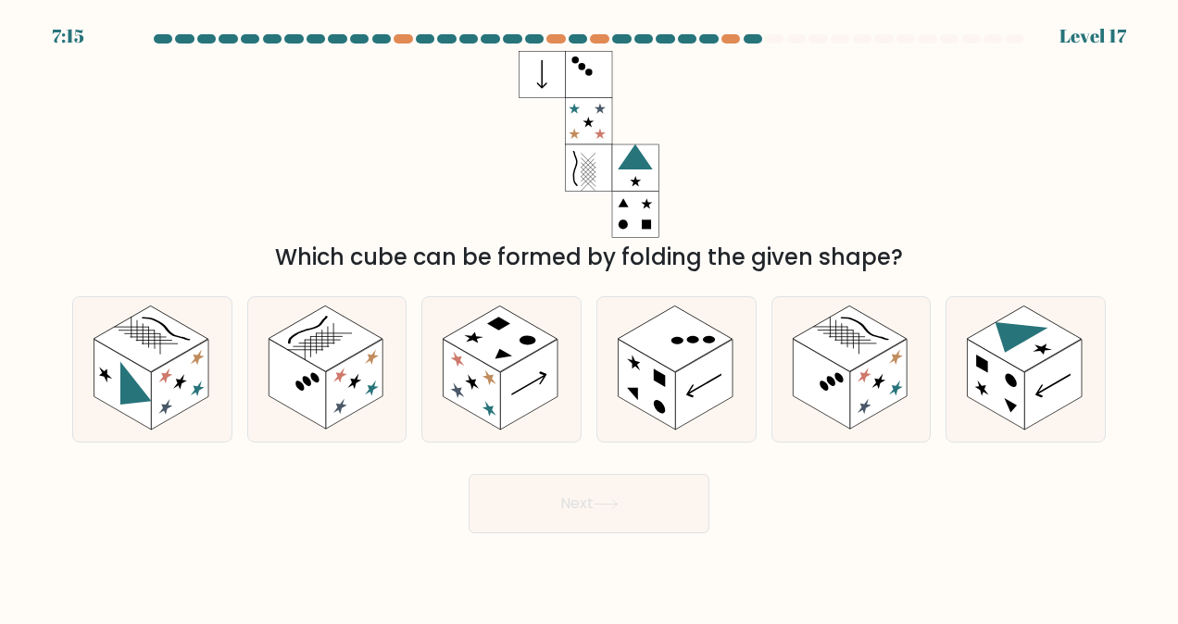
click at [1004, 352] on rect at bounding box center [1024, 340] width 114 height 66
click at [590, 317] on input "f." at bounding box center [589, 314] width 1 height 5
radio input "true"
click at [563, 421] on icon at bounding box center [501, 369] width 158 height 145
click at [589, 317] on input "c." at bounding box center [589, 314] width 1 height 5
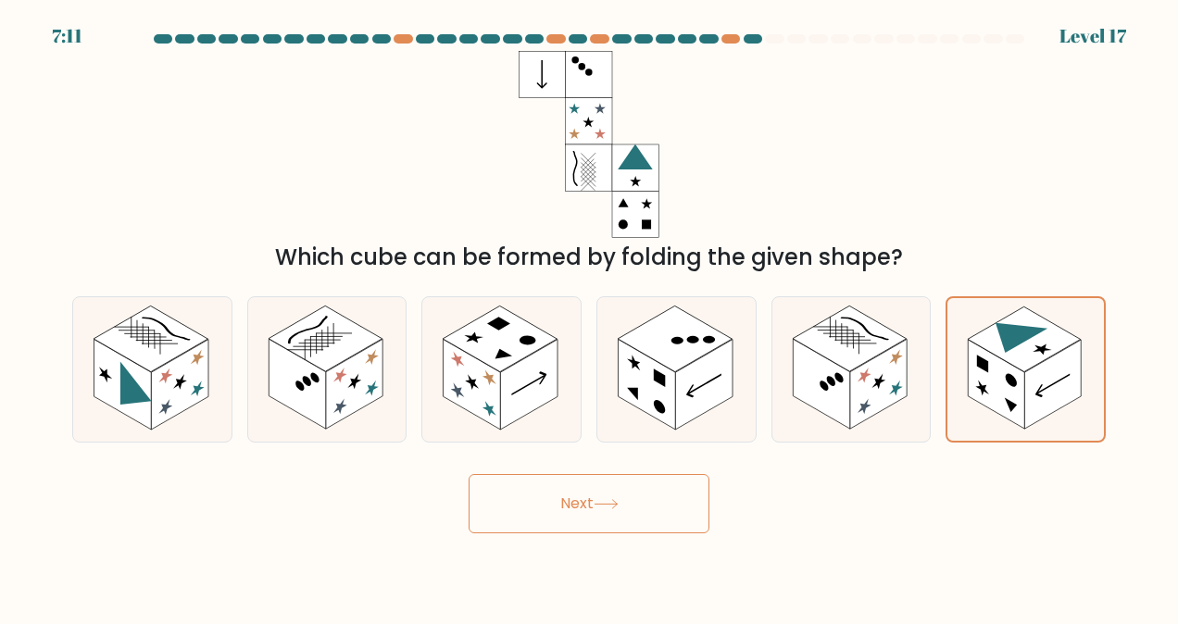
radio input "true"
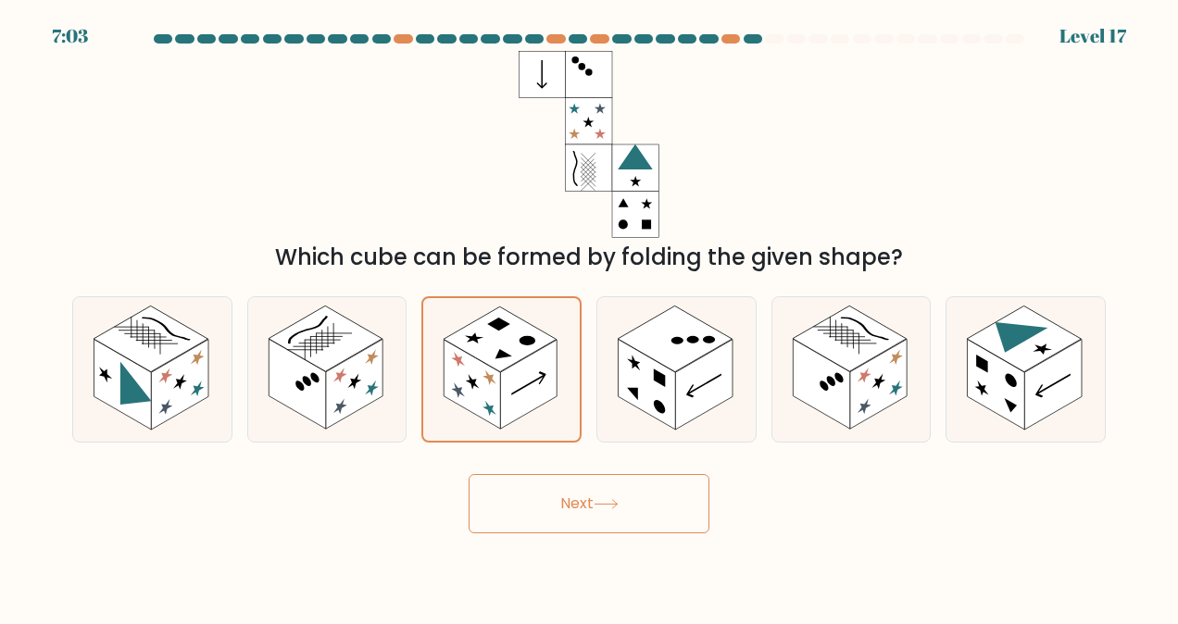
click at [350, 421] on icon at bounding box center [327, 369] width 158 height 145
click at [589, 317] on input "b." at bounding box center [589, 314] width 1 height 5
radio input "true"
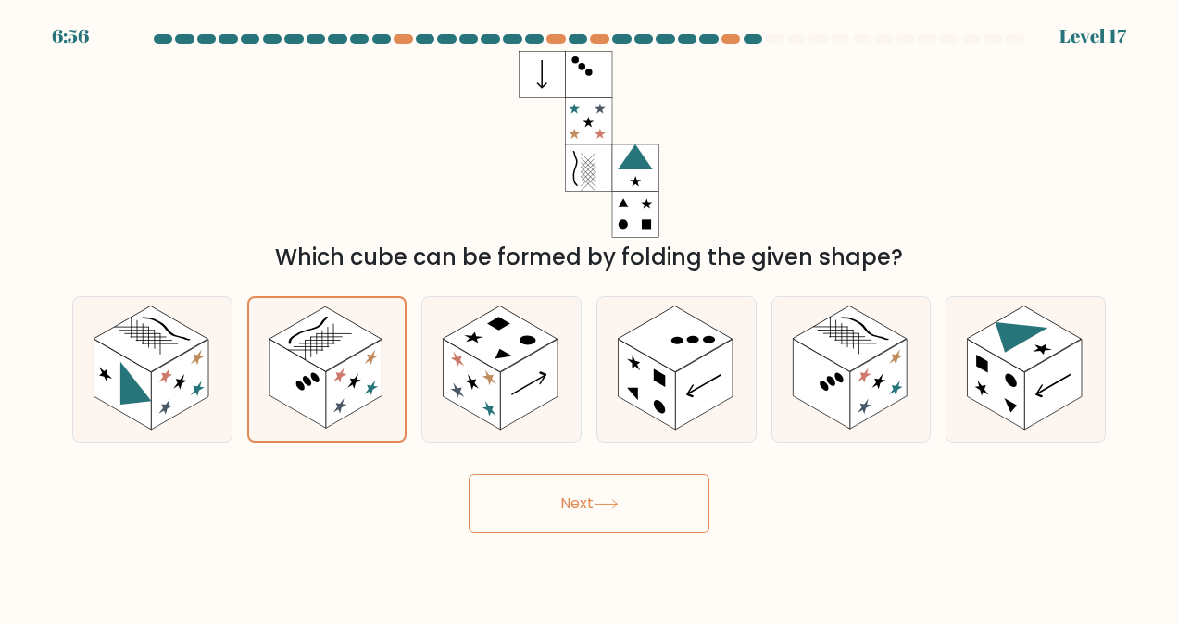
click at [627, 518] on button "Next" at bounding box center [589, 503] width 241 height 59
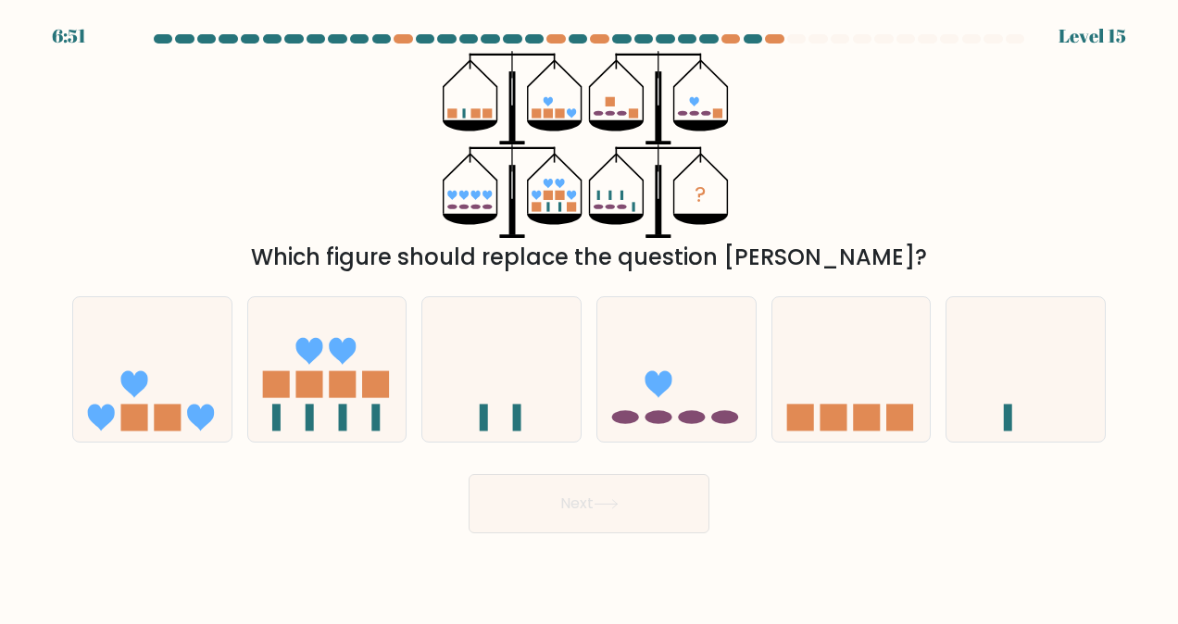
drag, startPoint x: 308, startPoint y: 410, endPoint x: 322, endPoint y: 415, distance: 15.5
click at [308, 411] on rect at bounding box center [310, 417] width 8 height 27
click at [589, 317] on input "b." at bounding box center [589, 314] width 1 height 5
radio input "true"
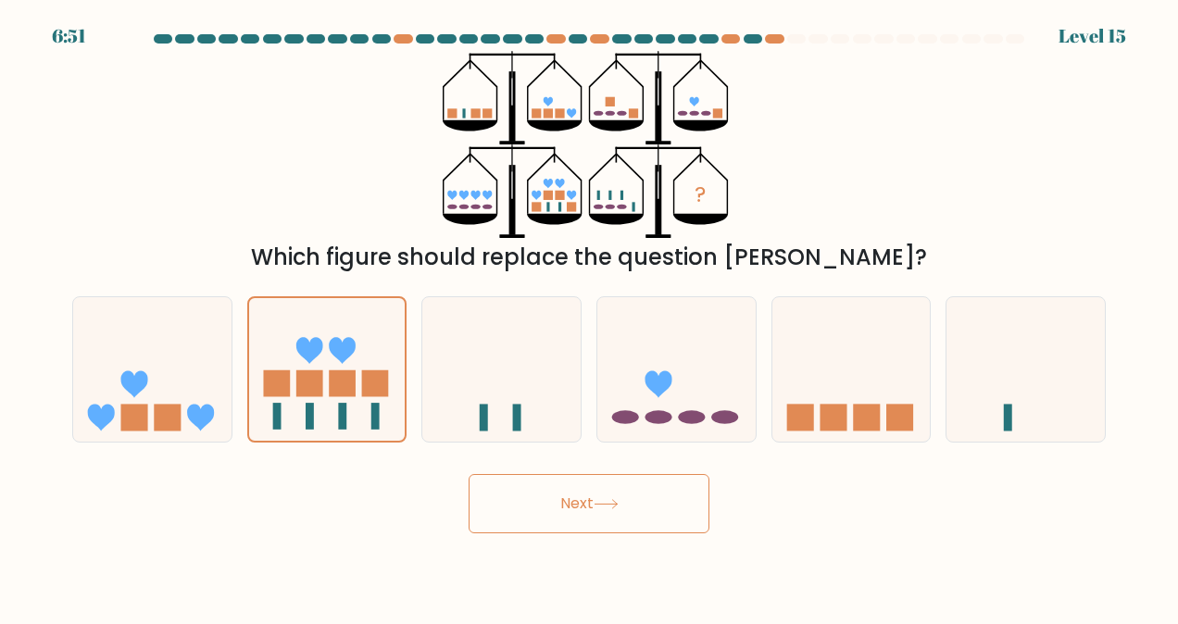
click at [530, 485] on button "Next" at bounding box center [589, 503] width 241 height 59
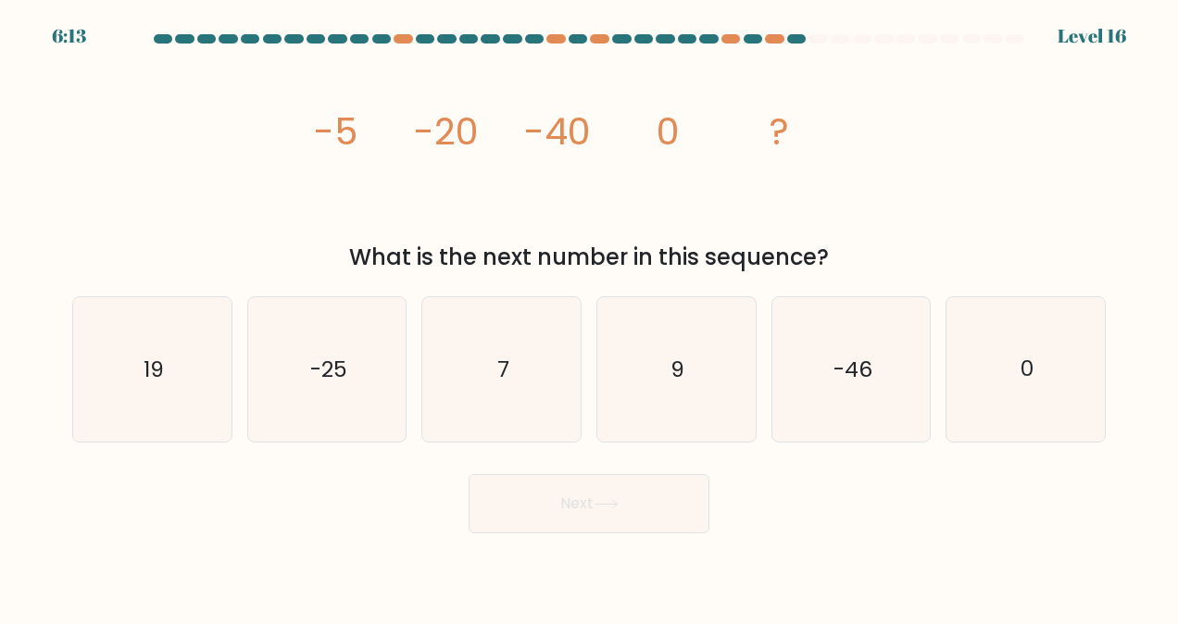
click at [904, 420] on icon "-46" at bounding box center [851, 369] width 145 height 145
click at [590, 317] on input "e. -46" at bounding box center [589, 314] width 1 height 5
radio input "true"
click at [581, 516] on button "Next" at bounding box center [589, 503] width 241 height 59
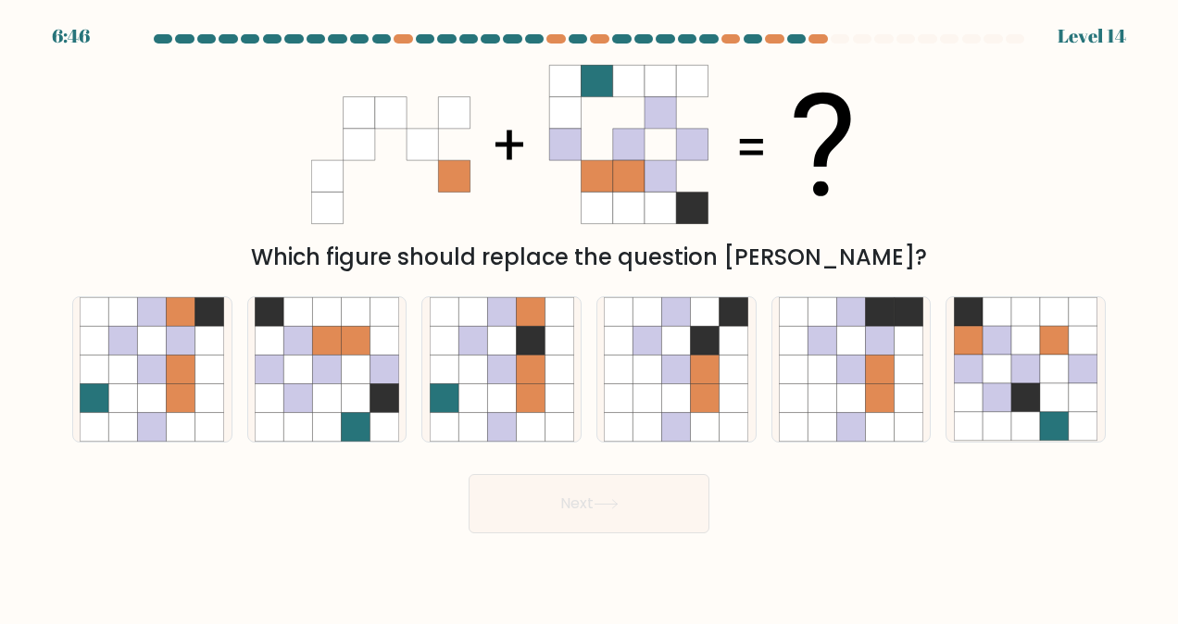
click at [491, 422] on icon at bounding box center [501, 427] width 29 height 29
click at [589, 317] on input "c." at bounding box center [589, 314] width 1 height 5
radio input "true"
click at [666, 508] on button "Next" at bounding box center [589, 503] width 241 height 59
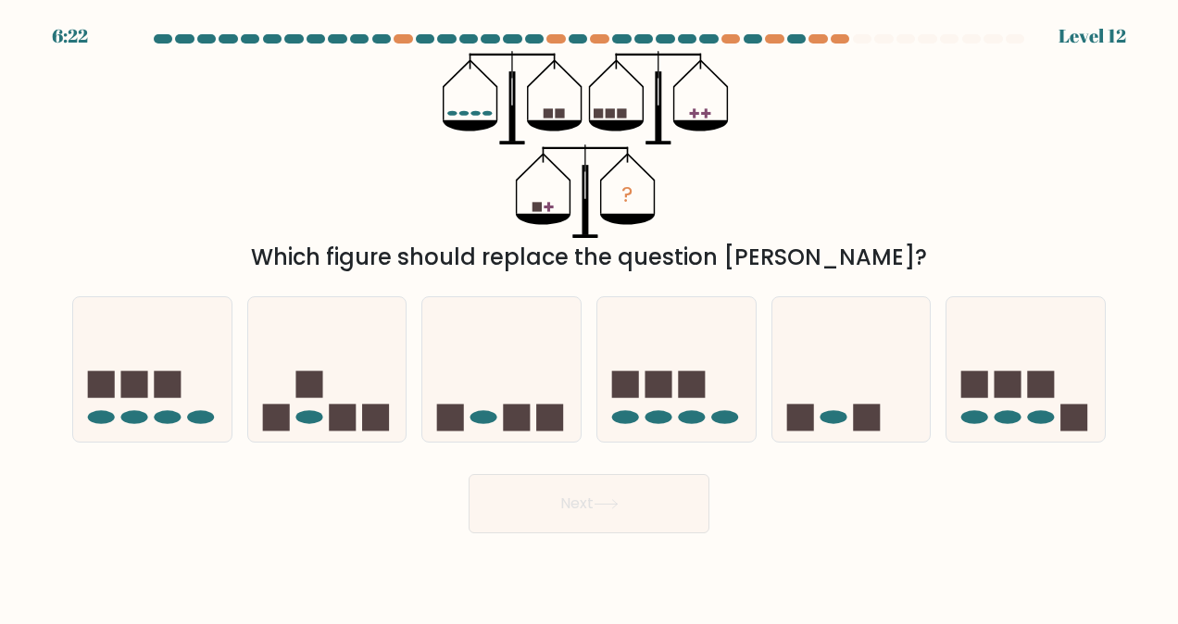
click at [192, 396] on icon at bounding box center [152, 370] width 158 height 131
click at [589, 317] on input "a." at bounding box center [589, 314] width 1 height 5
radio input "true"
click at [280, 360] on icon at bounding box center [327, 370] width 158 height 131
click at [589, 317] on input "b." at bounding box center [589, 314] width 1 height 5
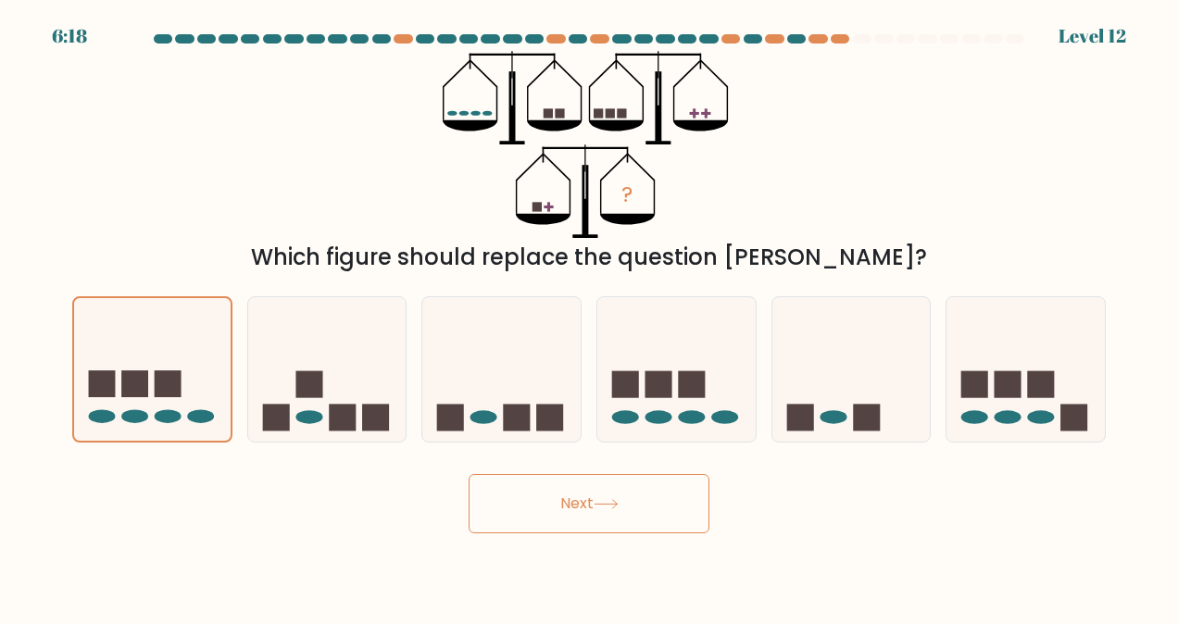
radio input "true"
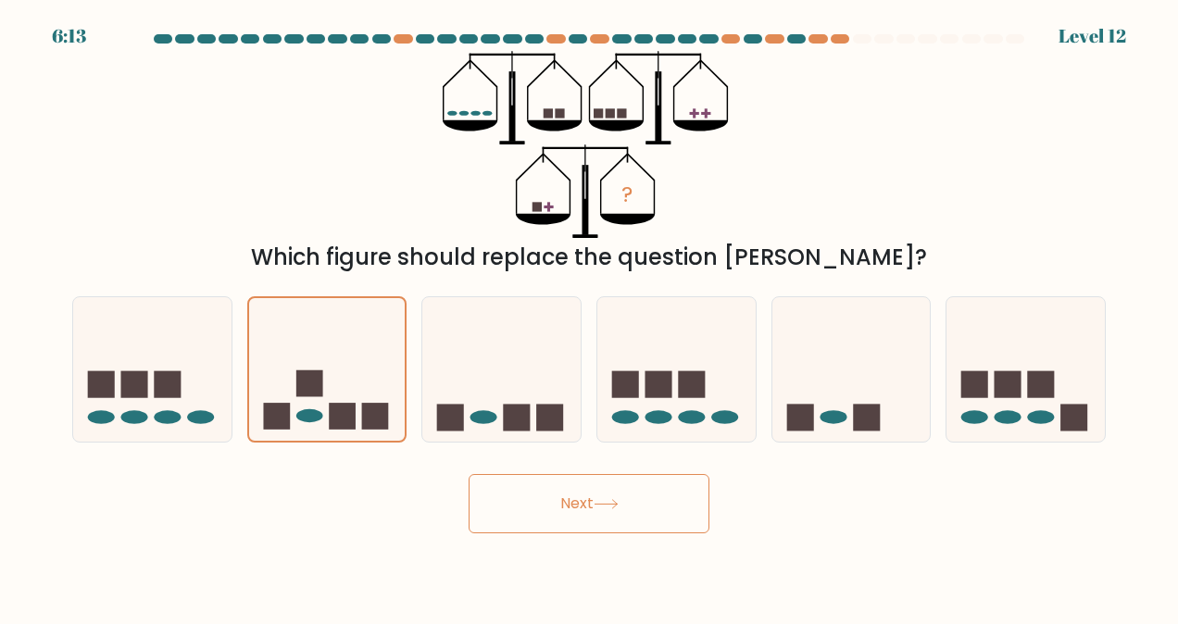
click at [963, 415] on ellipse at bounding box center [975, 417] width 27 height 14
click at [590, 317] on input "f." at bounding box center [589, 314] width 1 height 5
radio input "true"
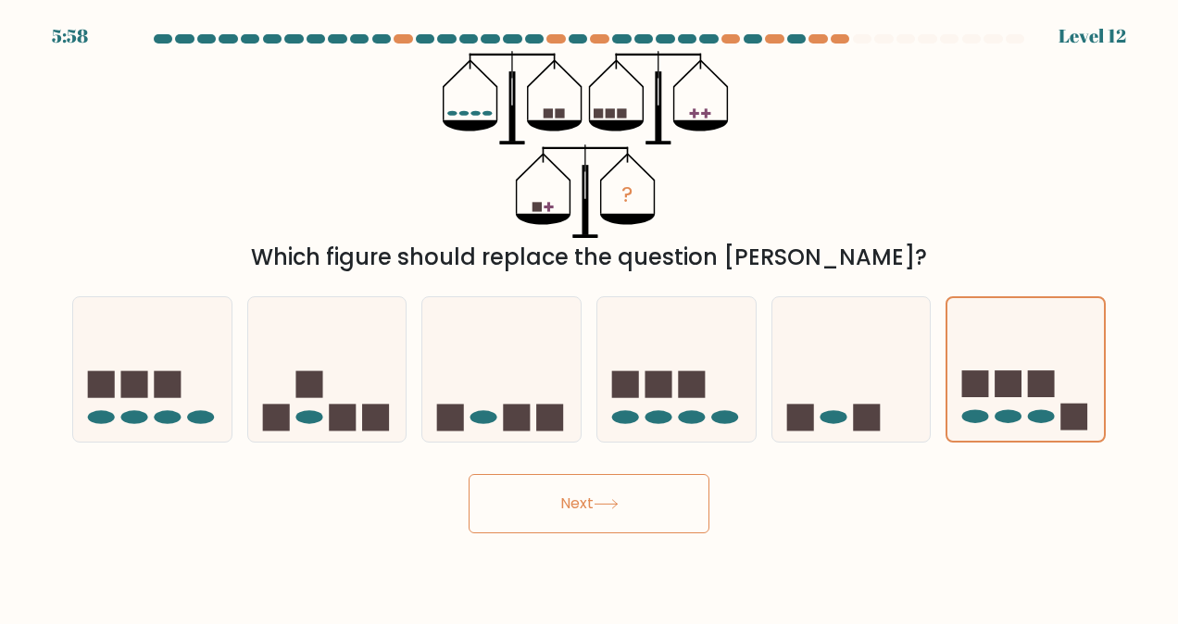
click at [557, 417] on rect at bounding box center [550, 417] width 27 height 27
click at [589, 317] on input "c." at bounding box center [589, 314] width 1 height 5
radio input "true"
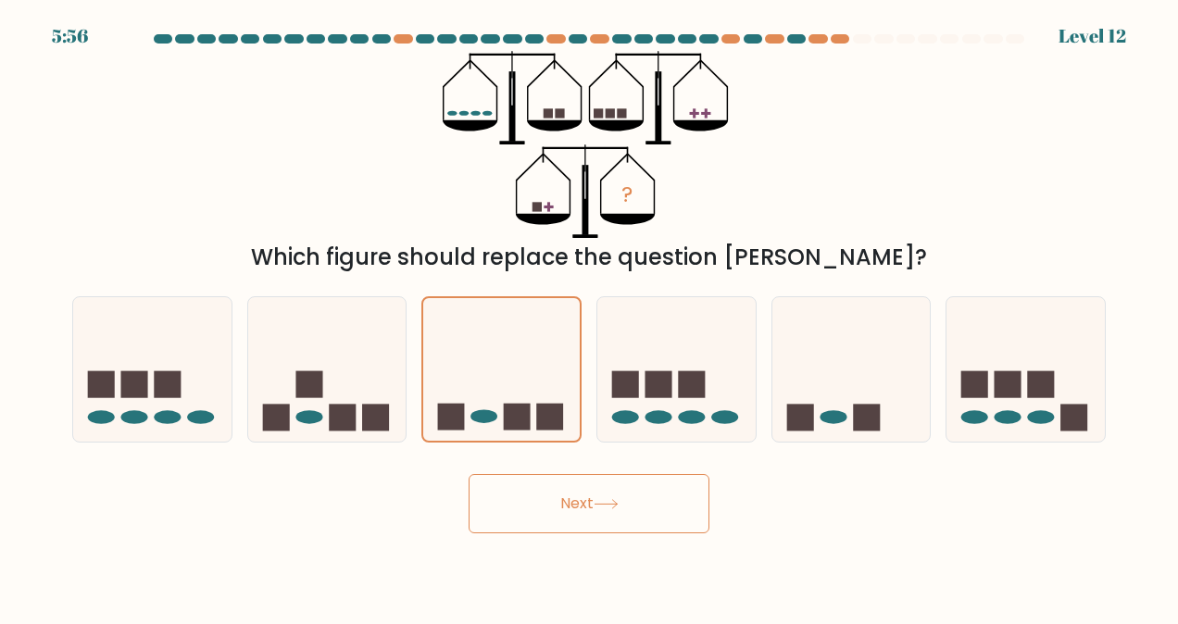
click at [573, 495] on button "Next" at bounding box center [589, 503] width 241 height 59
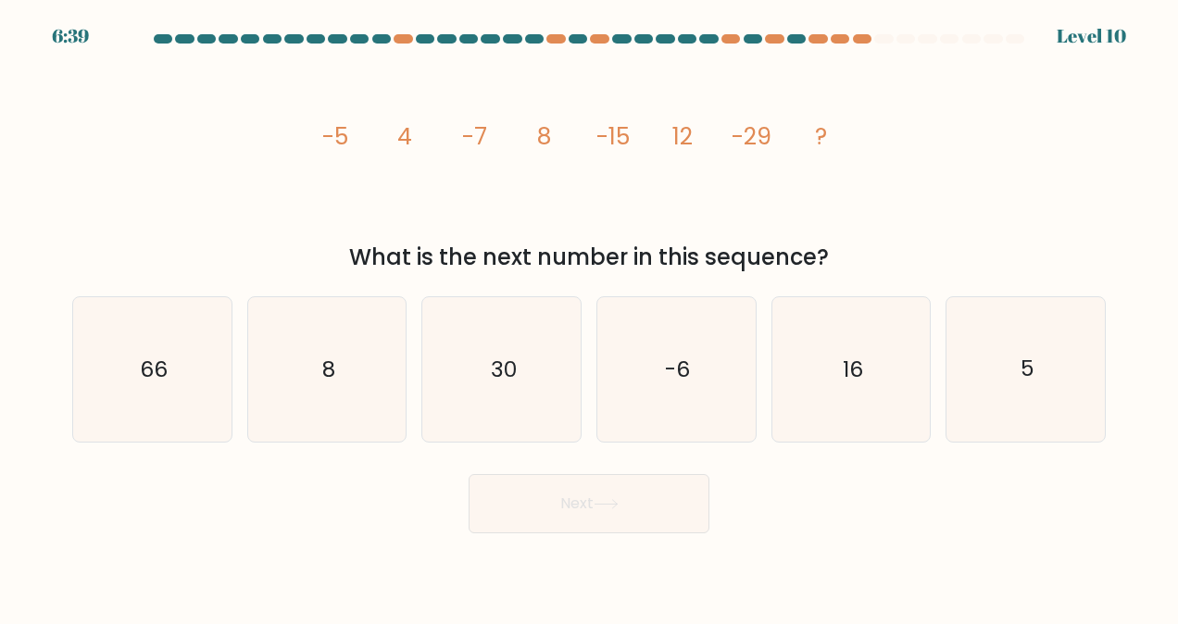
click at [817, 469] on div "Next" at bounding box center [589, 499] width 1056 height 69
click at [884, 372] on icon "16" at bounding box center [851, 369] width 145 height 145
click at [590, 317] on input "e. 16" at bounding box center [589, 314] width 1 height 5
radio input "true"
click at [688, 500] on button "Next" at bounding box center [589, 503] width 241 height 59
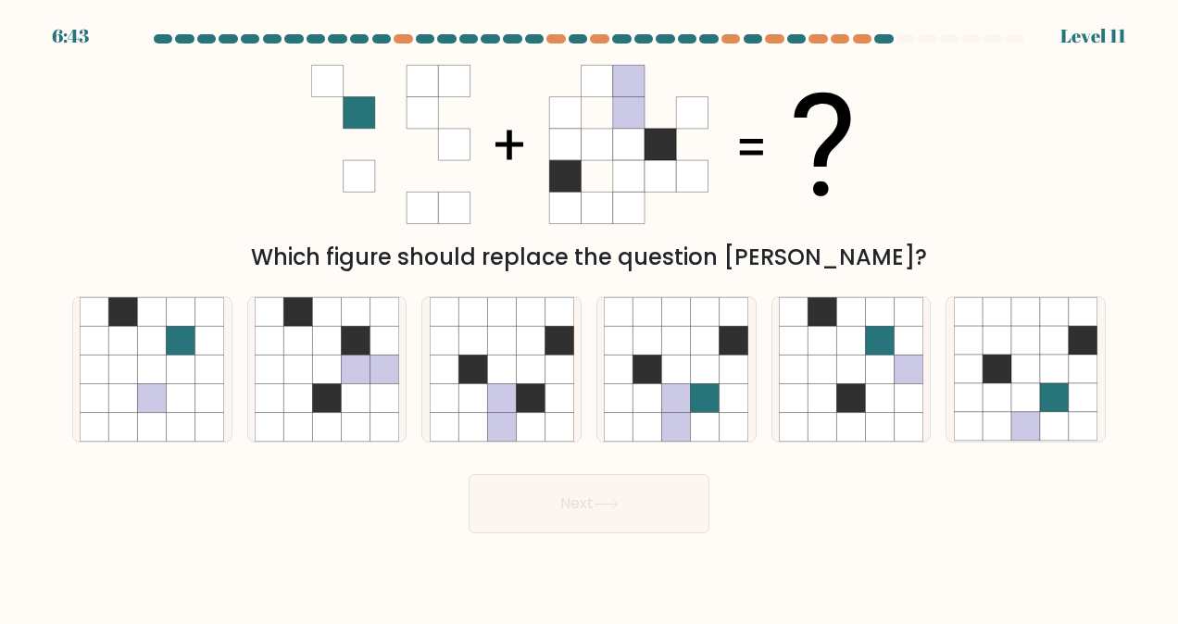
click at [712, 387] on icon at bounding box center [705, 398] width 29 height 29
click at [590, 317] on input "d." at bounding box center [589, 314] width 1 height 5
radio input "true"
click at [644, 535] on body "6:42 Level 11" at bounding box center [589, 312] width 1178 height 624
click at [647, 515] on button "Next" at bounding box center [589, 503] width 241 height 59
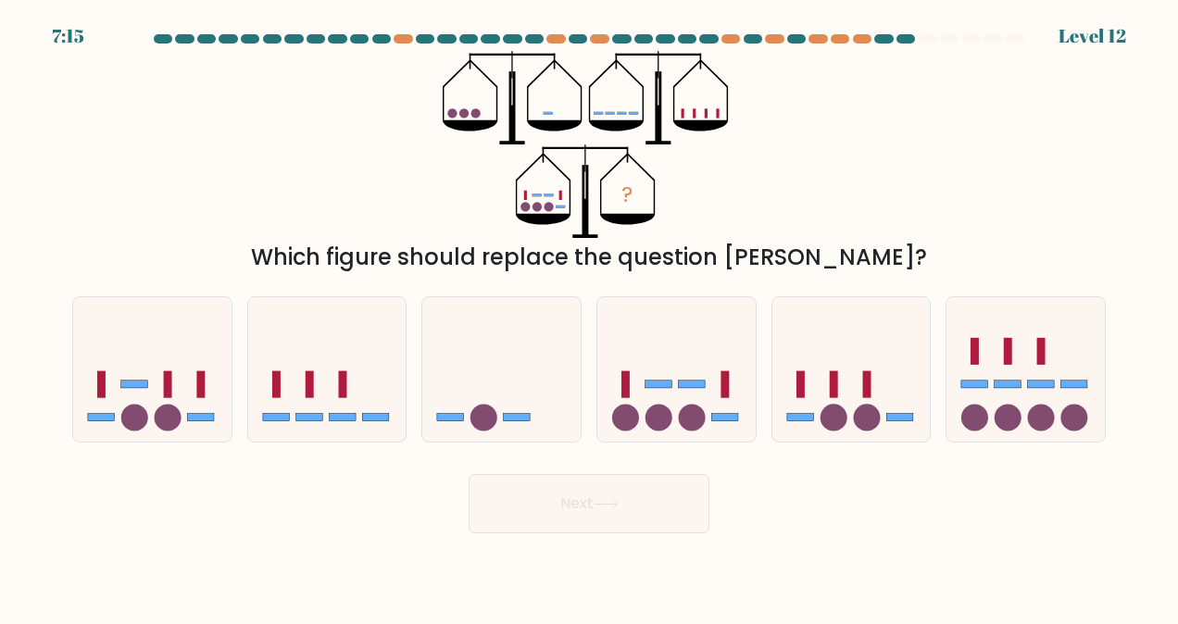
click at [663, 394] on icon at bounding box center [677, 370] width 158 height 131
click at [590, 317] on input "d." at bounding box center [589, 314] width 1 height 5
radio input "true"
click at [648, 515] on button "Next" at bounding box center [589, 503] width 241 height 59
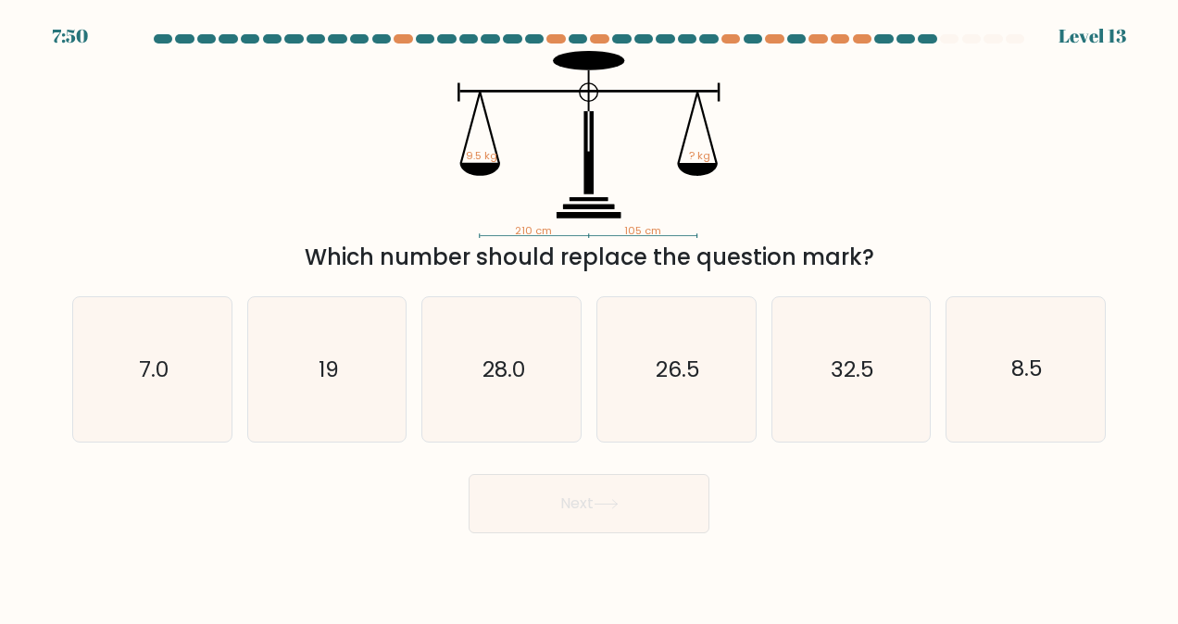
click at [528, 376] on icon "28.0" at bounding box center [502, 369] width 145 height 145
click at [589, 317] on input "c. 28.0" at bounding box center [589, 314] width 1 height 5
radio input "true"
click at [313, 430] on icon "19" at bounding box center [327, 369] width 145 height 145
click at [589, 317] on input "b. 19" at bounding box center [589, 314] width 1 height 5
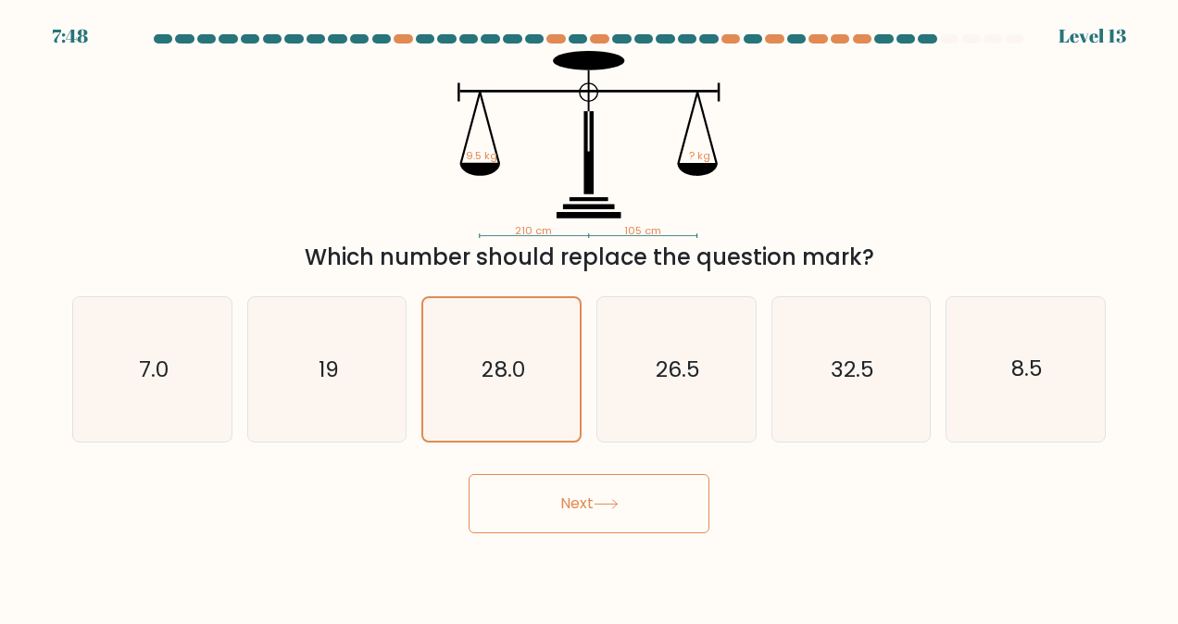
radio input "true"
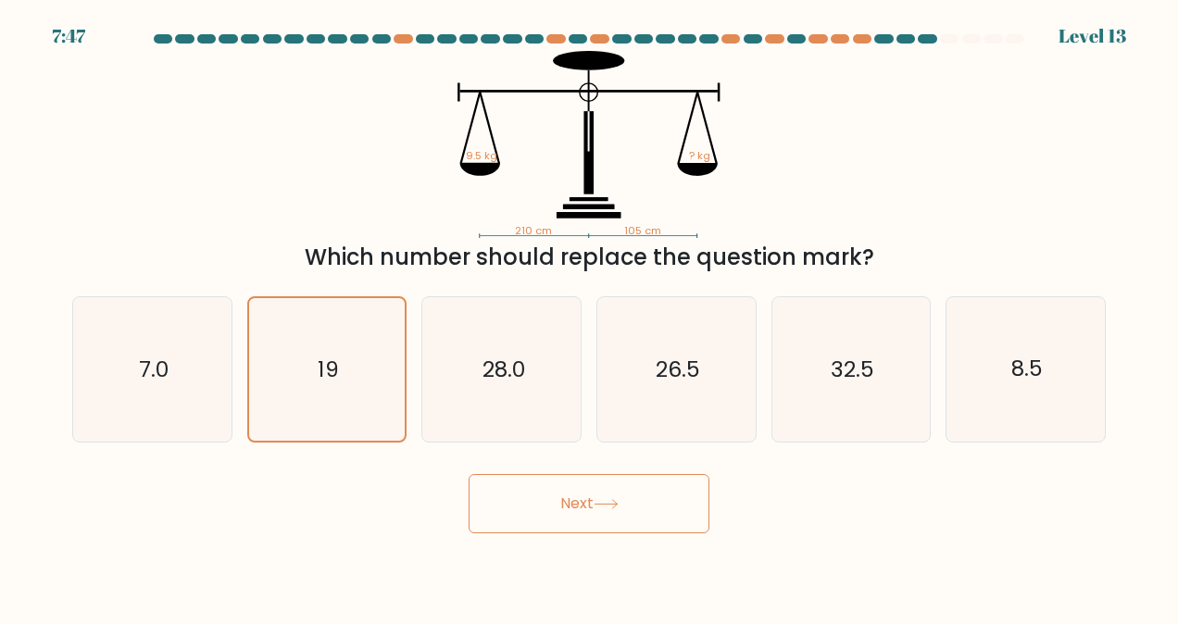
click at [593, 524] on button "Next" at bounding box center [589, 503] width 241 height 59
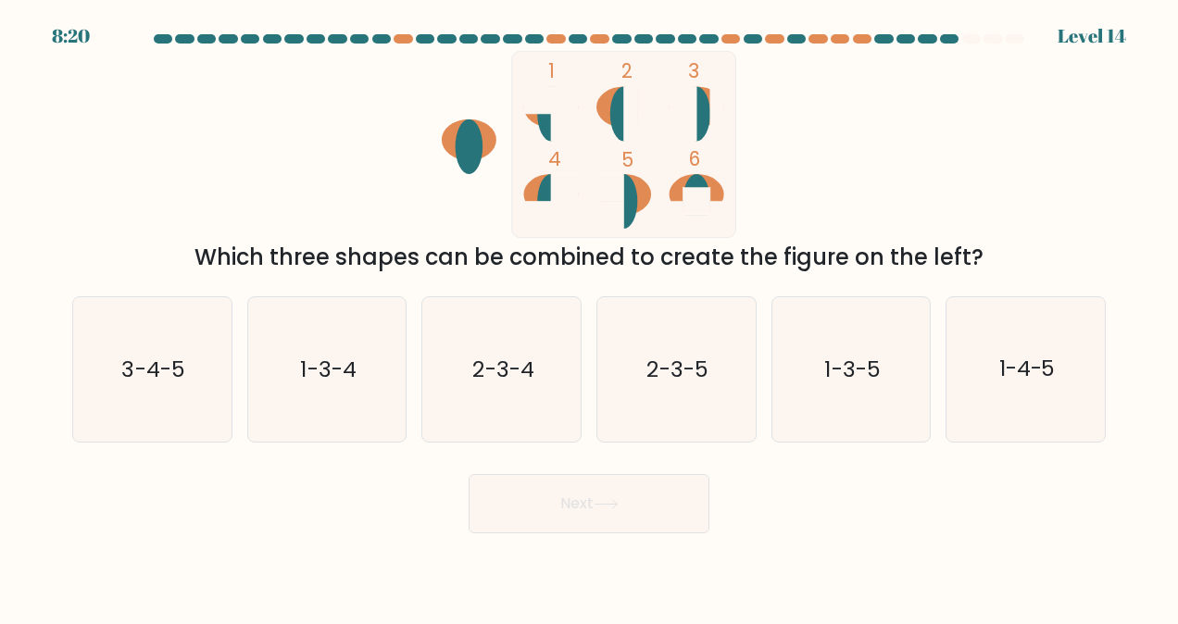
click at [992, 393] on icon "1-4-5" at bounding box center [1026, 369] width 145 height 145
click at [590, 317] on input "f. 1-4-5" at bounding box center [589, 314] width 1 height 5
radio input "true"
click at [585, 524] on button "Next" at bounding box center [589, 503] width 241 height 59
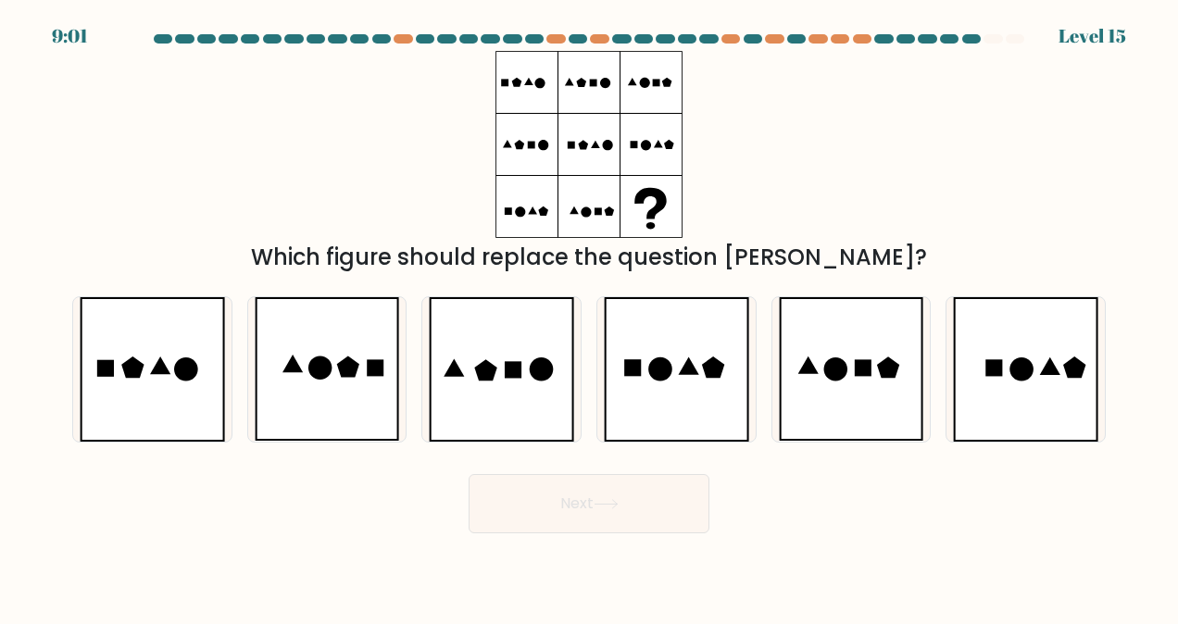
click at [696, 359] on icon at bounding box center [676, 369] width 145 height 145
click at [590, 317] on input "d." at bounding box center [589, 314] width 1 height 5
radio input "true"
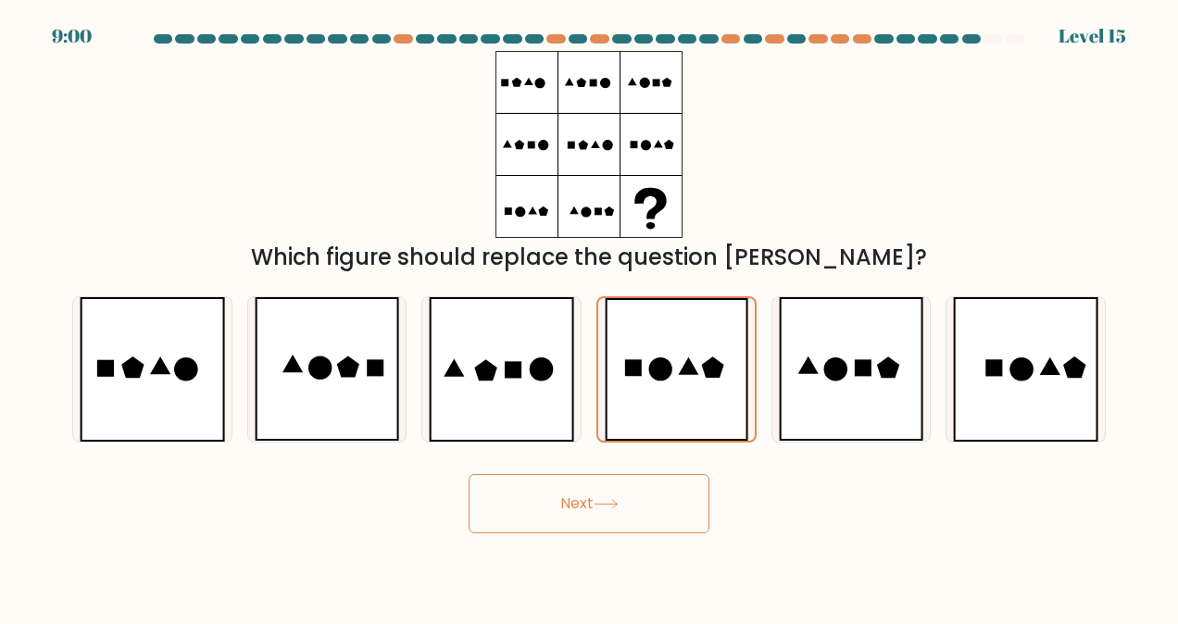
click at [634, 518] on button "Next" at bounding box center [589, 503] width 241 height 59
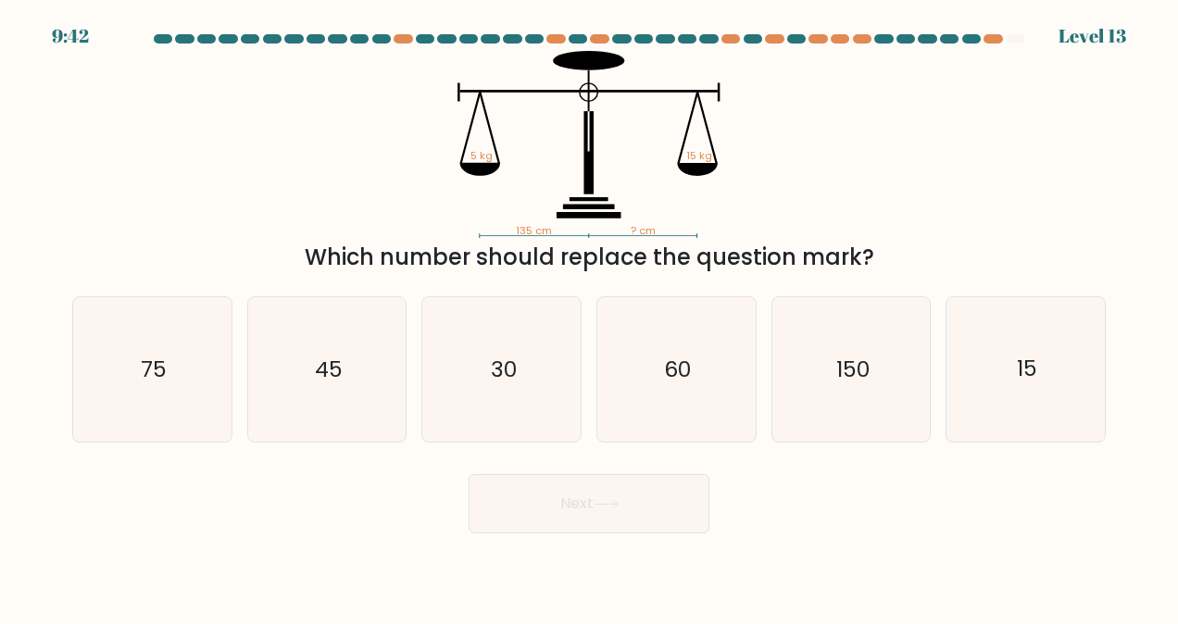
click at [896, 387] on icon "150" at bounding box center [851, 369] width 145 height 145
click at [590, 317] on input "e. 150" at bounding box center [589, 314] width 1 height 5
radio input "true"
click at [645, 510] on button "Next" at bounding box center [589, 503] width 241 height 59
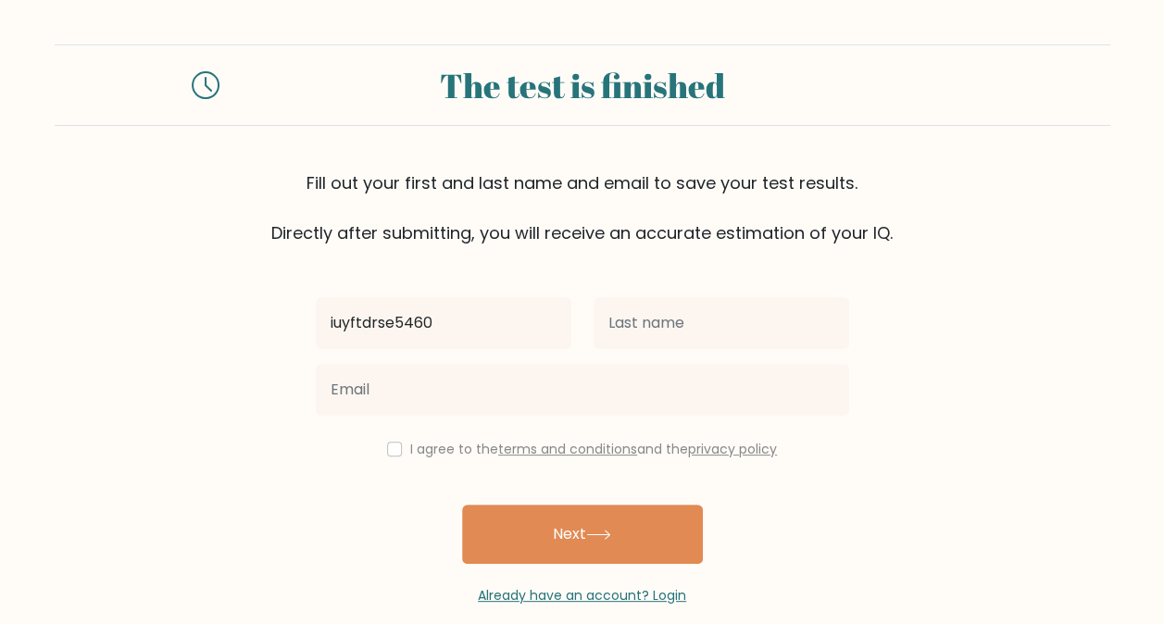
type input "iuyftdrse5460"
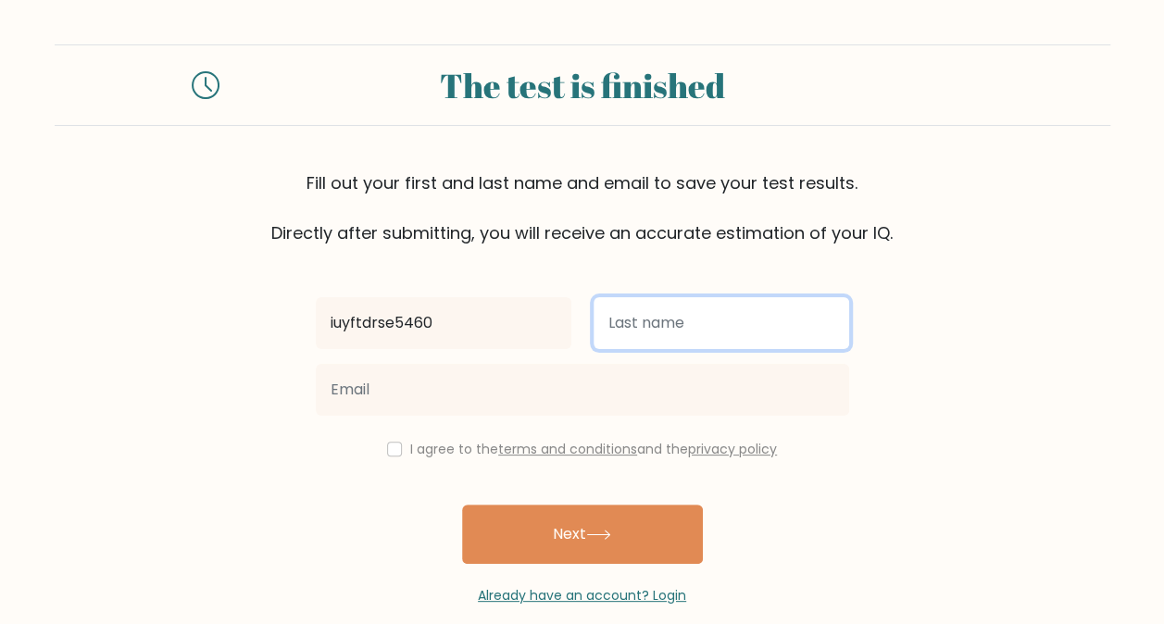
click at [682, 326] on input "text" at bounding box center [722, 323] width 256 height 52
type input "opjihugdtfyuh"
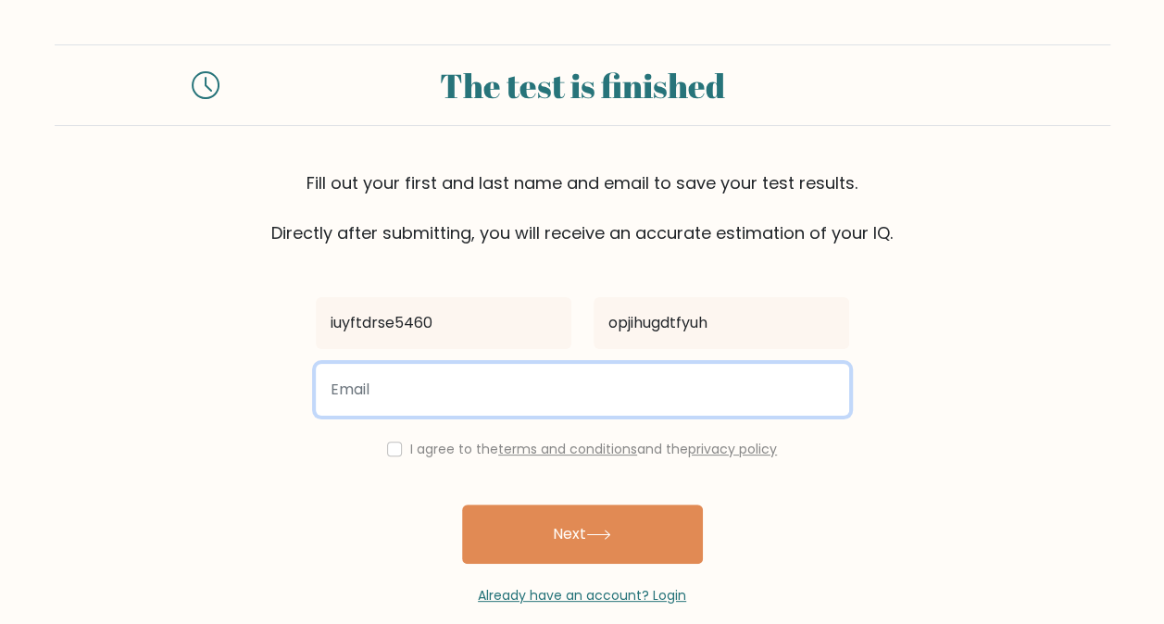
click at [587, 385] on input "email" at bounding box center [583, 390] width 534 height 52
click at [462, 505] on button "Next" at bounding box center [582, 534] width 241 height 59
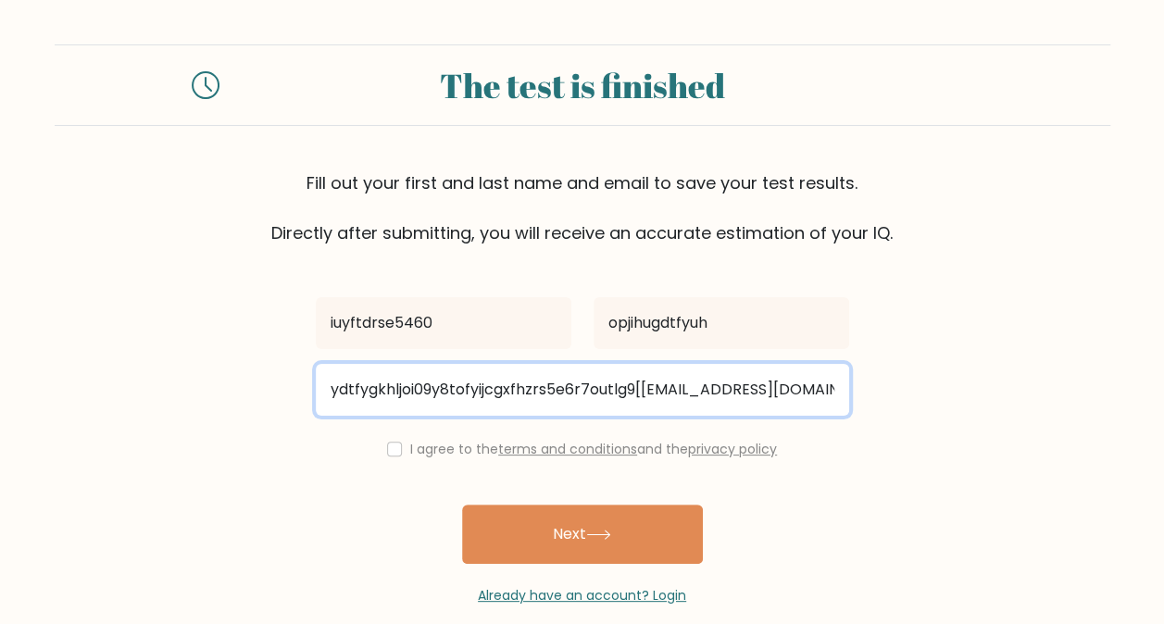
click at [649, 391] on input "ydtfygkhljoi09y8tofyijcgxfhzrs5e6r7outlg9[tpi@gmail.com" at bounding box center [583, 390] width 534 height 52
type input "ydtfygkhljoi09y8tofyijcgxfhzrs5e6r7outlg9pi@gmail.com"
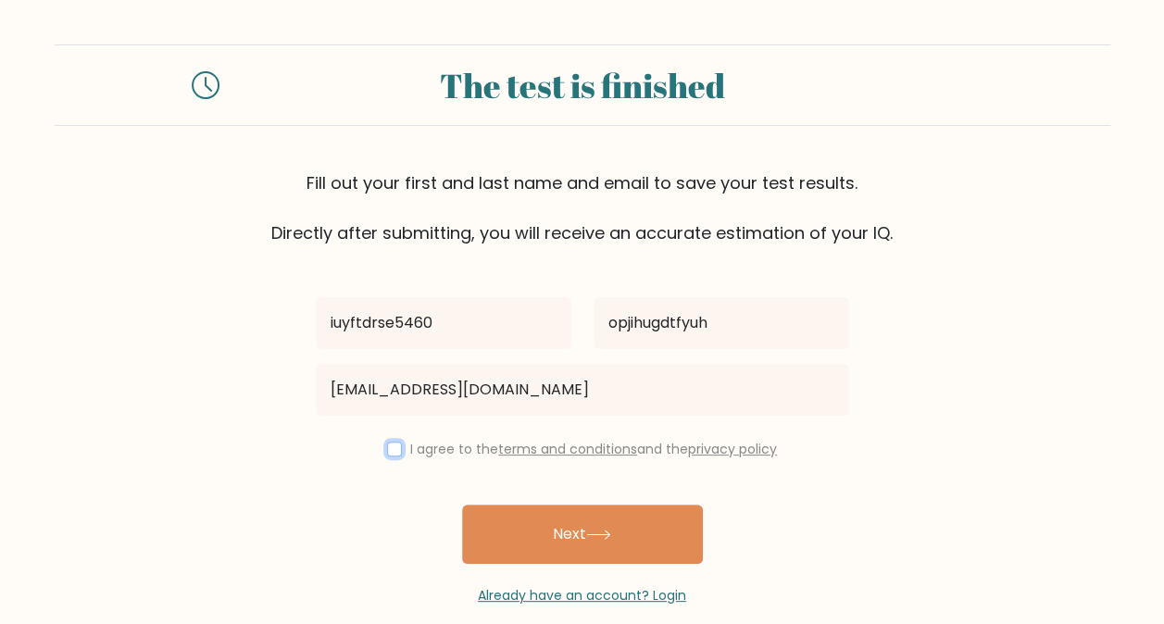
click at [387, 449] on input "checkbox" at bounding box center [394, 449] width 15 height 15
checkbox input "true"
click at [513, 511] on button "Next" at bounding box center [582, 534] width 241 height 59
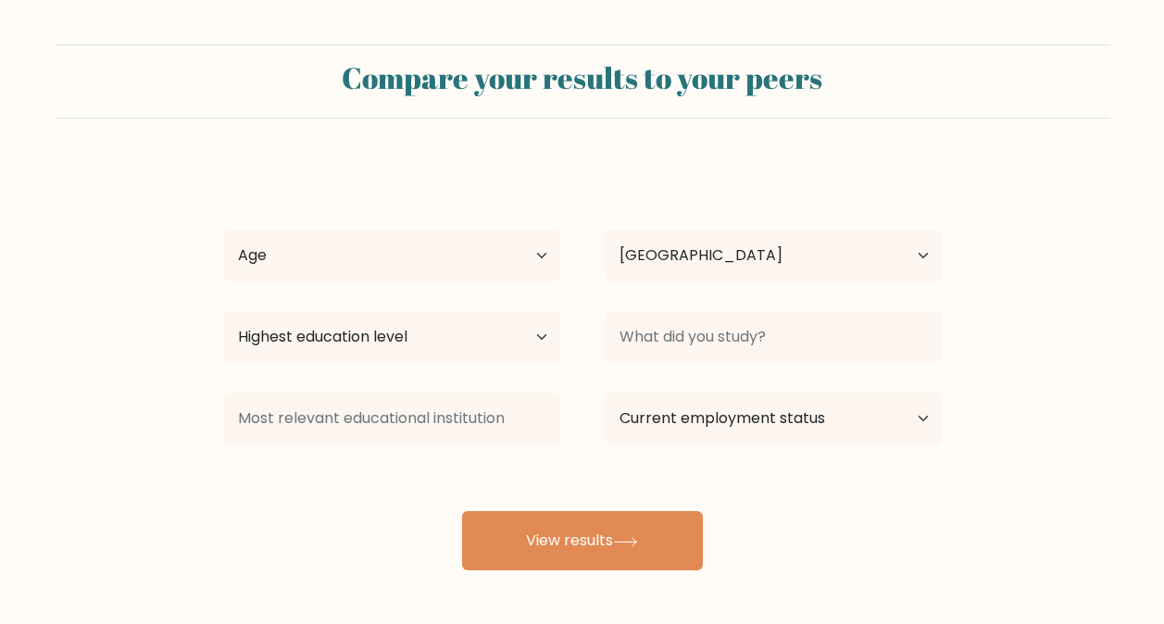
select select "IN"
click at [417, 264] on select "Age Under 18 years old 18-24 years old 25-34 years old 35-44 years old 45-54 ye…" at bounding box center [391, 256] width 337 height 52
select select "min_18"
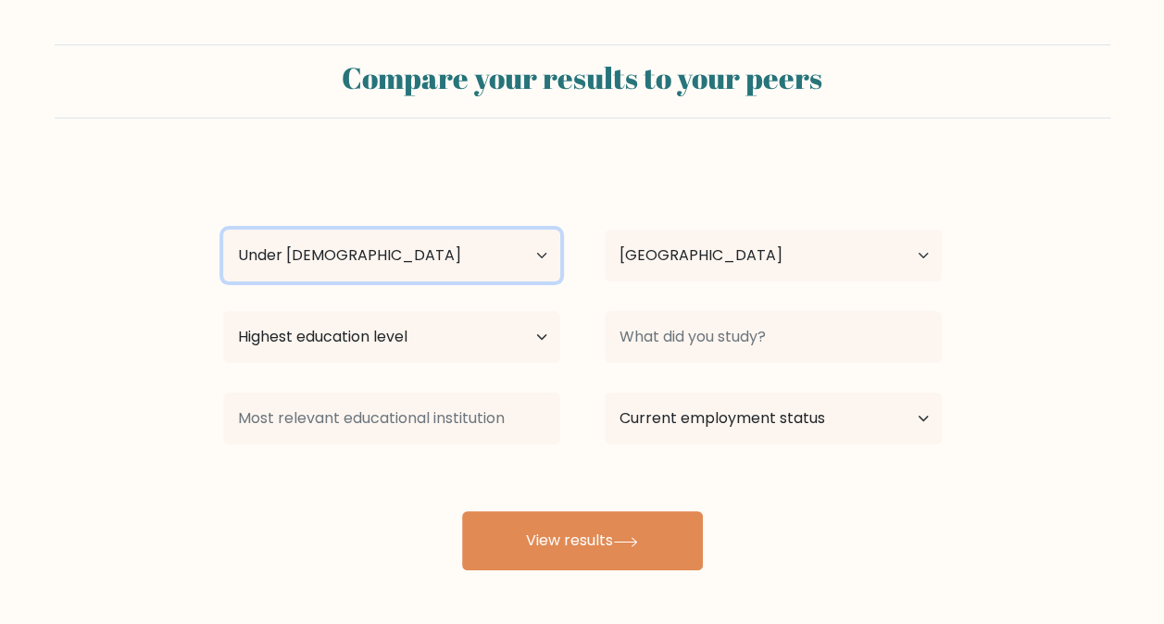
click at [223, 230] on select "Age Under 18 years old 18-24 years old 25-34 years old 35-44 years old 45-54 ye…" at bounding box center [391, 256] width 337 height 52
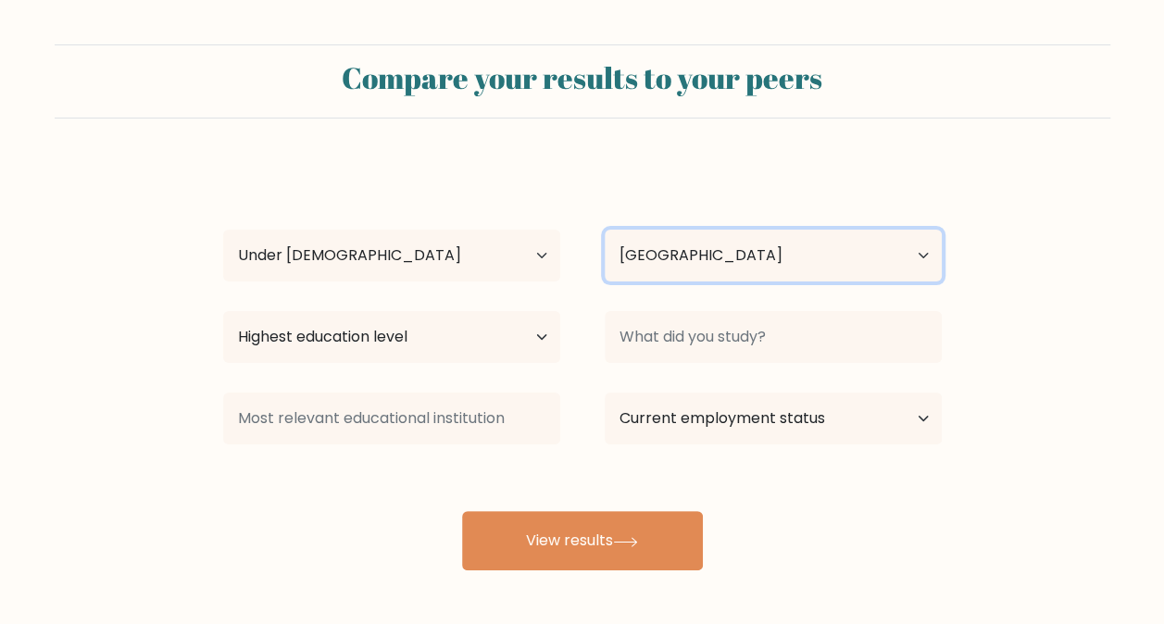
click at [740, 259] on select "Country Afghanistan Albania Algeria American Samoa Andorra Angola Anguilla Anta…" at bounding box center [773, 256] width 337 height 52
click at [605, 230] on select "Country Afghanistan Albania Algeria American Samoa Andorra Angola Anguilla Anta…" at bounding box center [773, 256] width 337 height 52
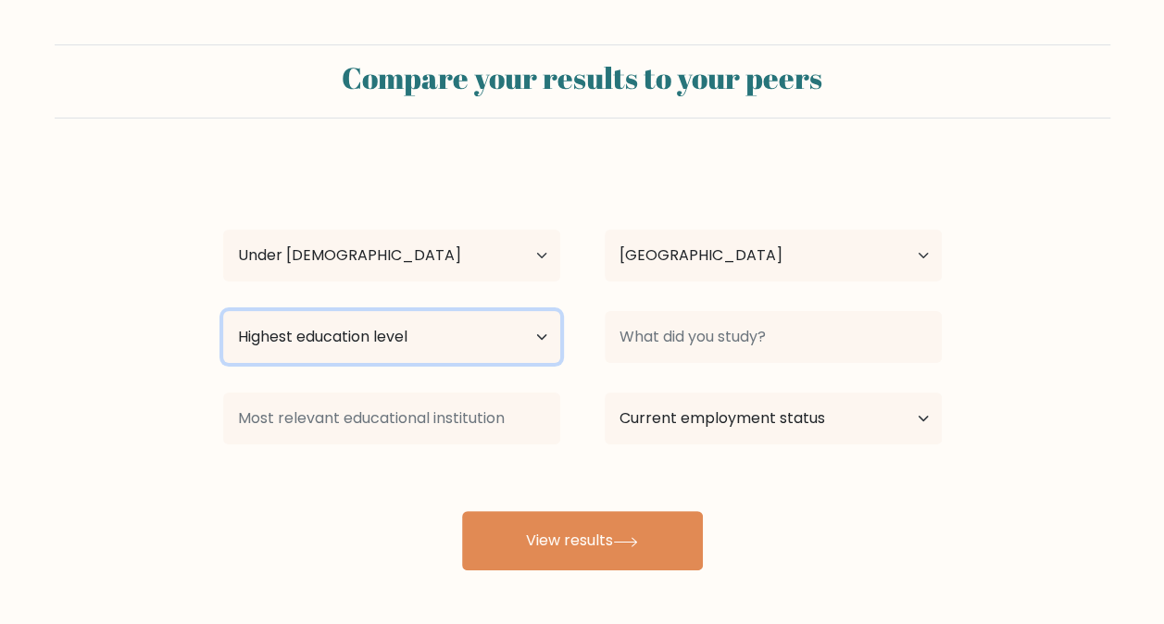
click at [493, 346] on select "Highest education level No schooling Primary Lower Secondary Upper Secondary Oc…" at bounding box center [391, 337] width 337 height 52
select select "no_schooling"
click at [223, 311] on select "Highest education level No schooling Primary Lower Secondary Upper Secondary Oc…" at bounding box center [391, 337] width 337 height 52
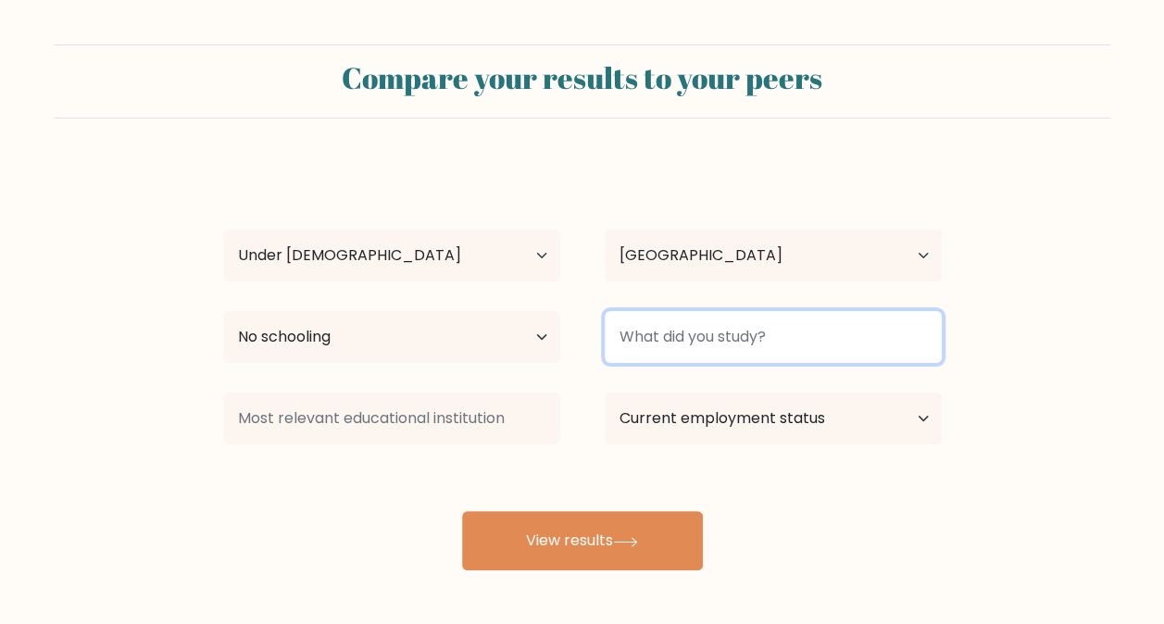
click at [824, 348] on input at bounding box center [773, 337] width 337 height 52
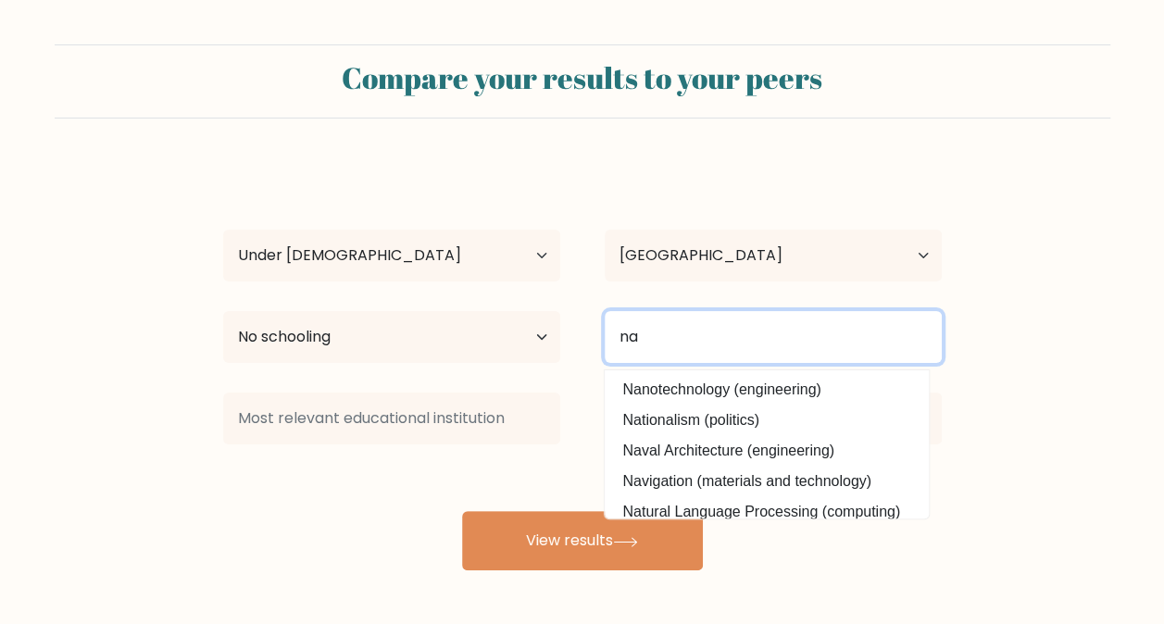
type input "na"
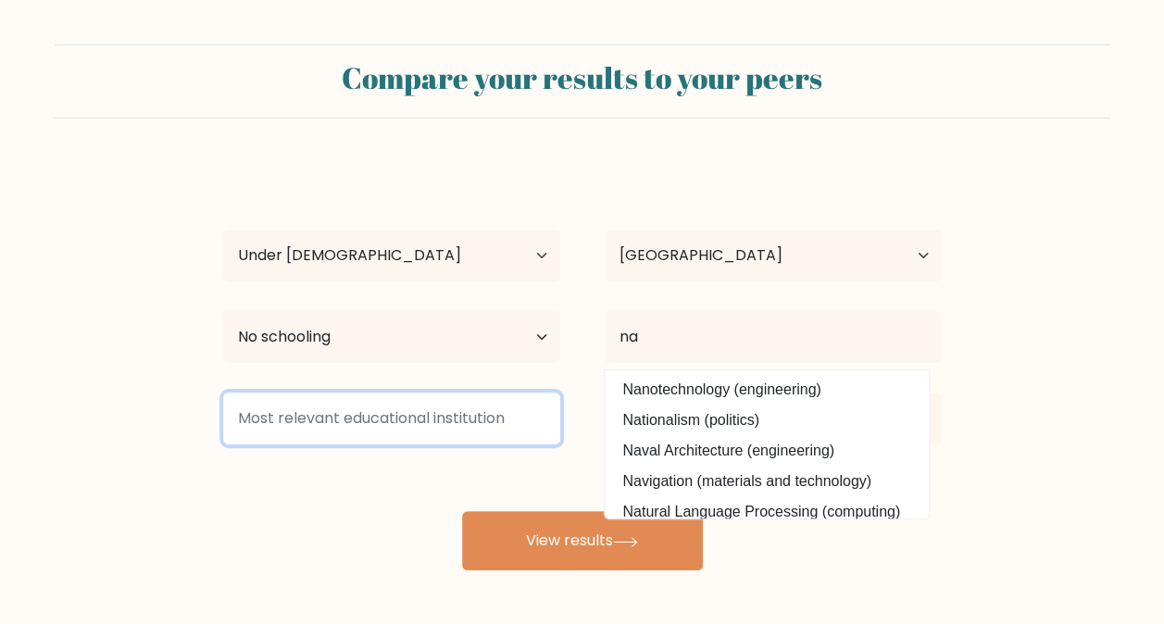
click at [484, 399] on input at bounding box center [391, 419] width 337 height 52
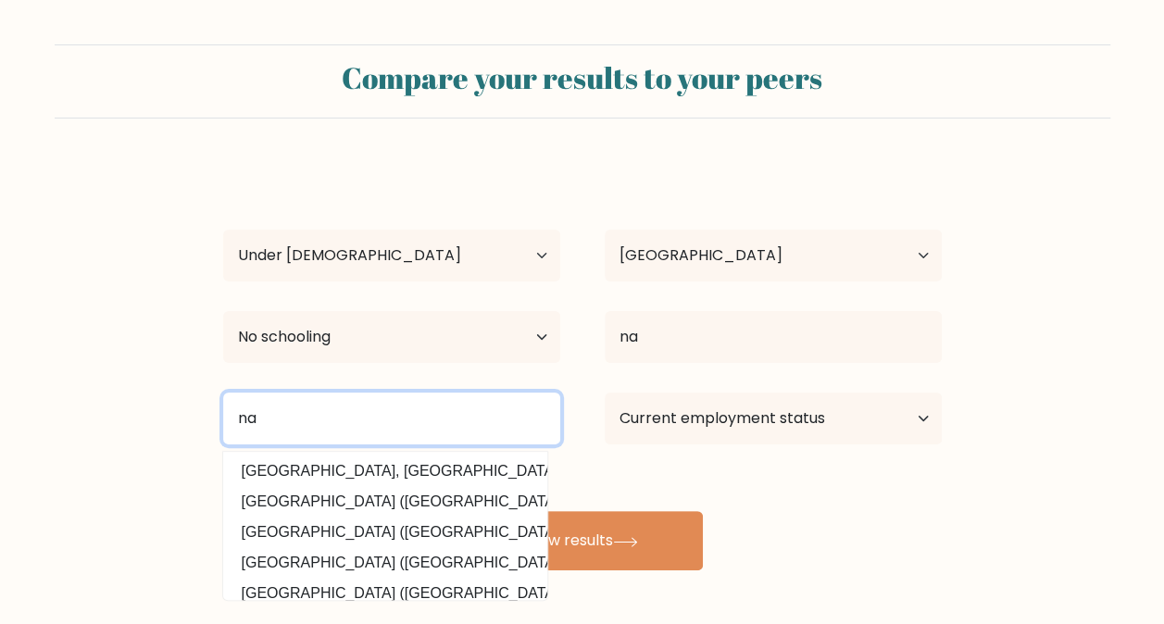
type input "na"
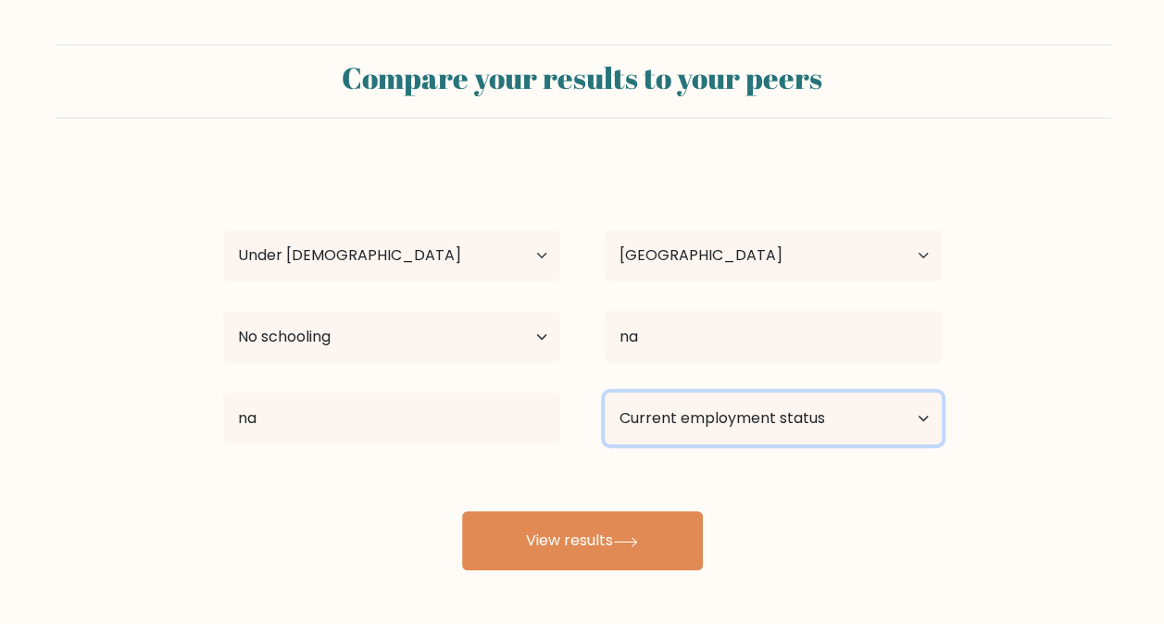
click at [733, 419] on select "Current employment status Employed Student Retired Other / prefer not to answer" at bounding box center [773, 419] width 337 height 52
click at [605, 393] on select "Current employment status Employed Student Retired Other / prefer not to answer" at bounding box center [773, 419] width 337 height 52
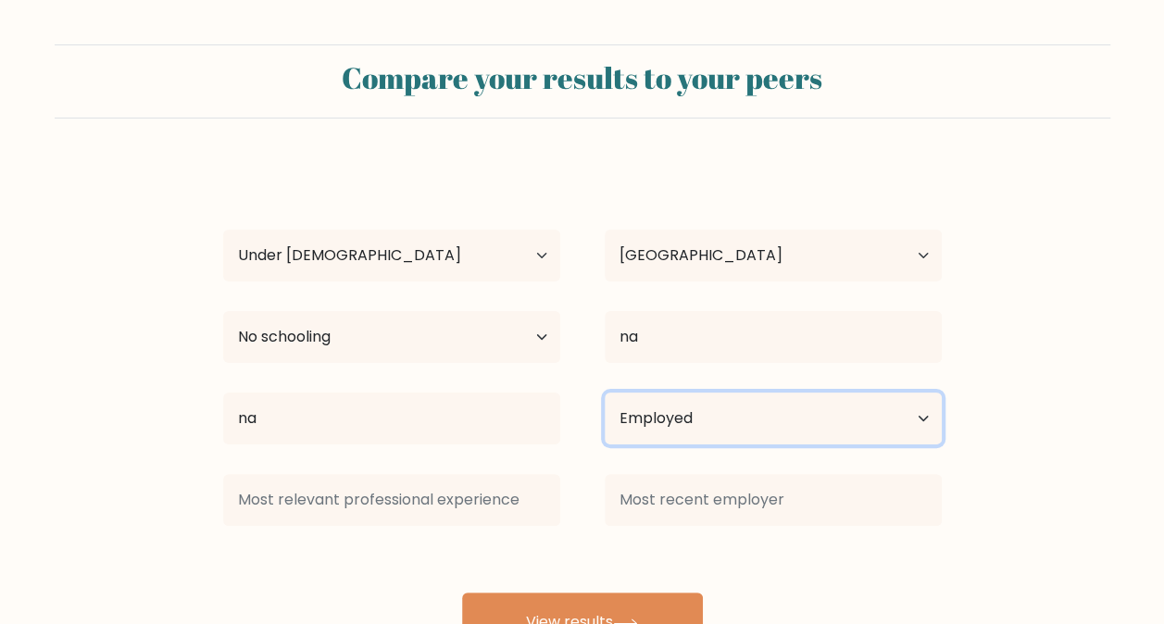
click at [735, 427] on select "Current employment status Employed Student Retired Other / prefer not to answer" at bounding box center [773, 419] width 337 height 52
select select "other"
click at [605, 393] on select "Current employment status Employed Student Retired Other / prefer not to answer" at bounding box center [773, 419] width 337 height 52
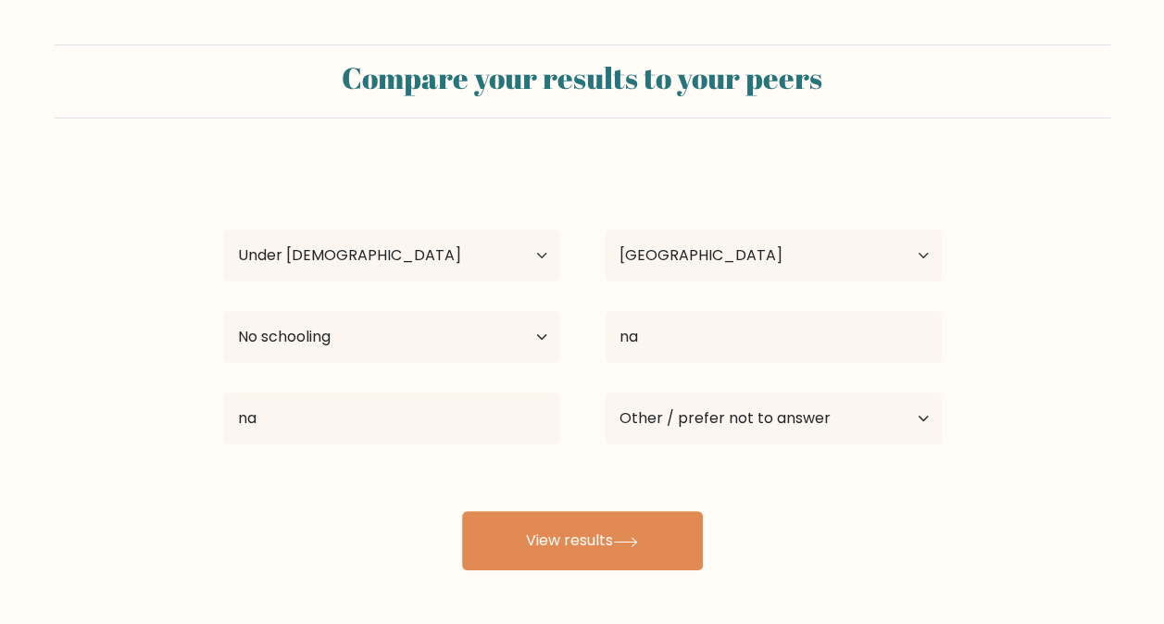
click at [665, 547] on button "View results" at bounding box center [582, 540] width 241 height 59
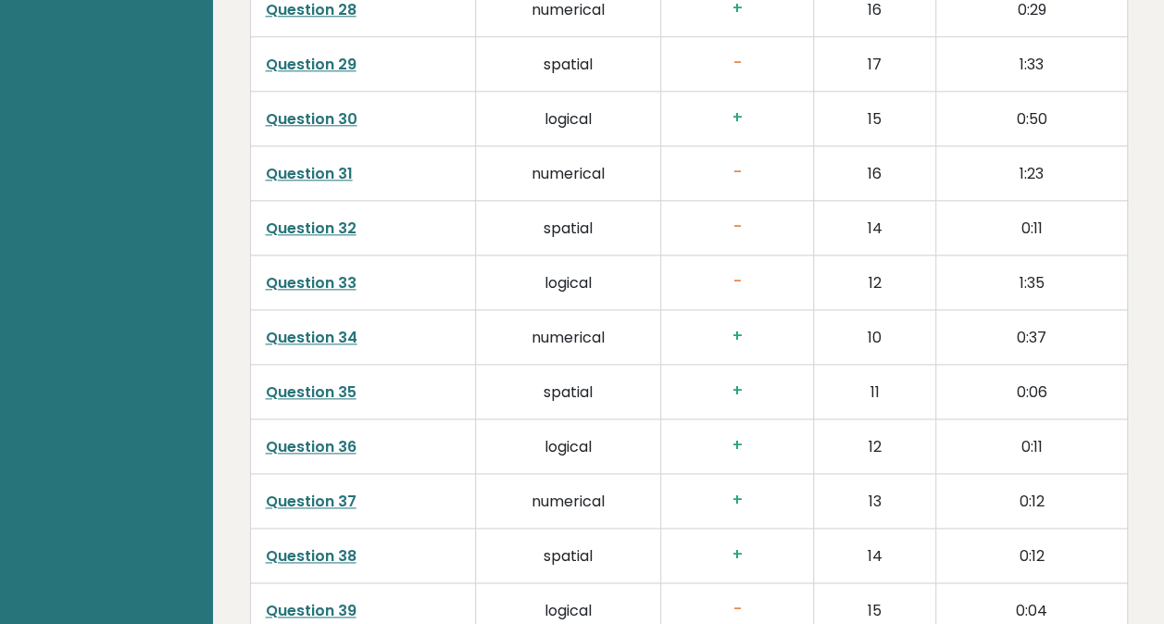
scroll to position [4752, 0]
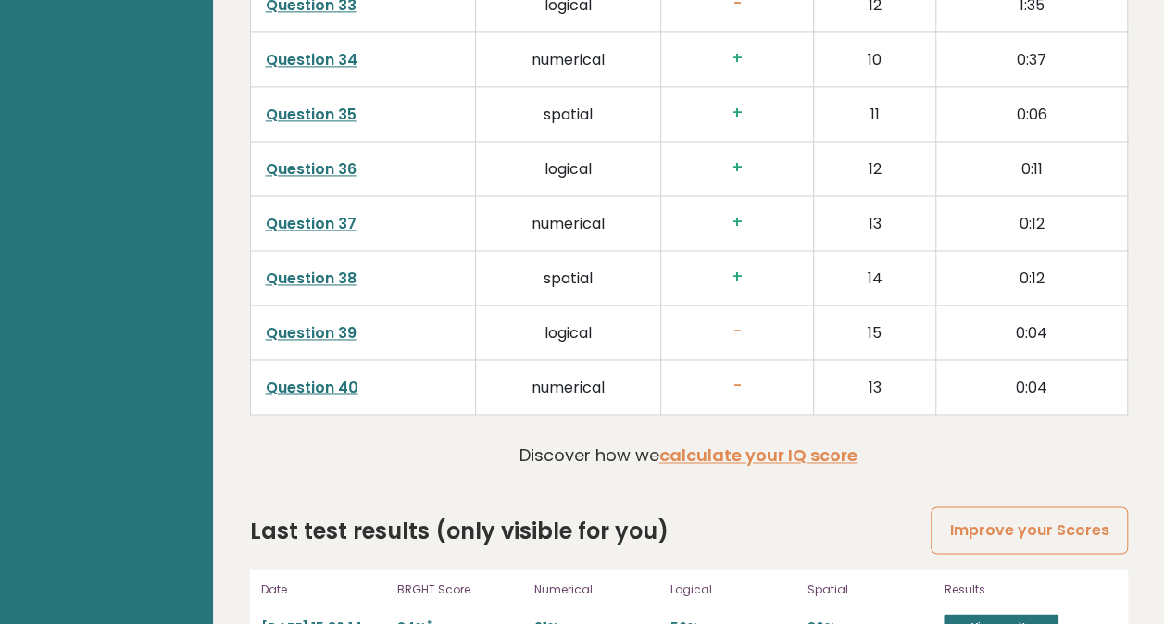
click at [993, 614] on link "View results" at bounding box center [1001, 626] width 115 height 24
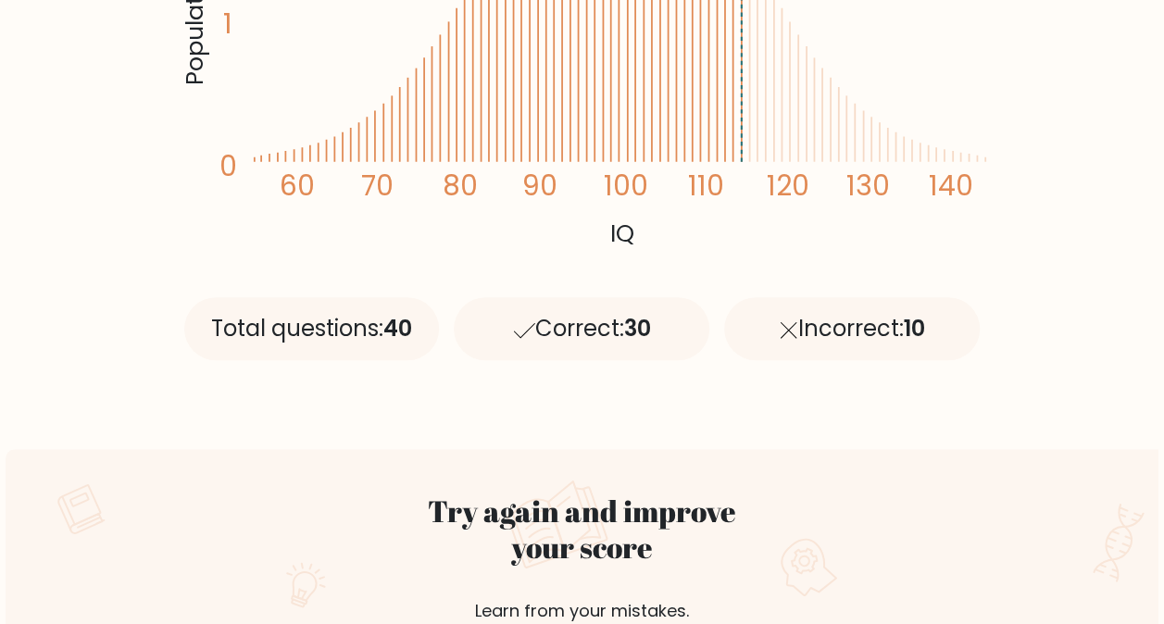
scroll to position [648, 0]
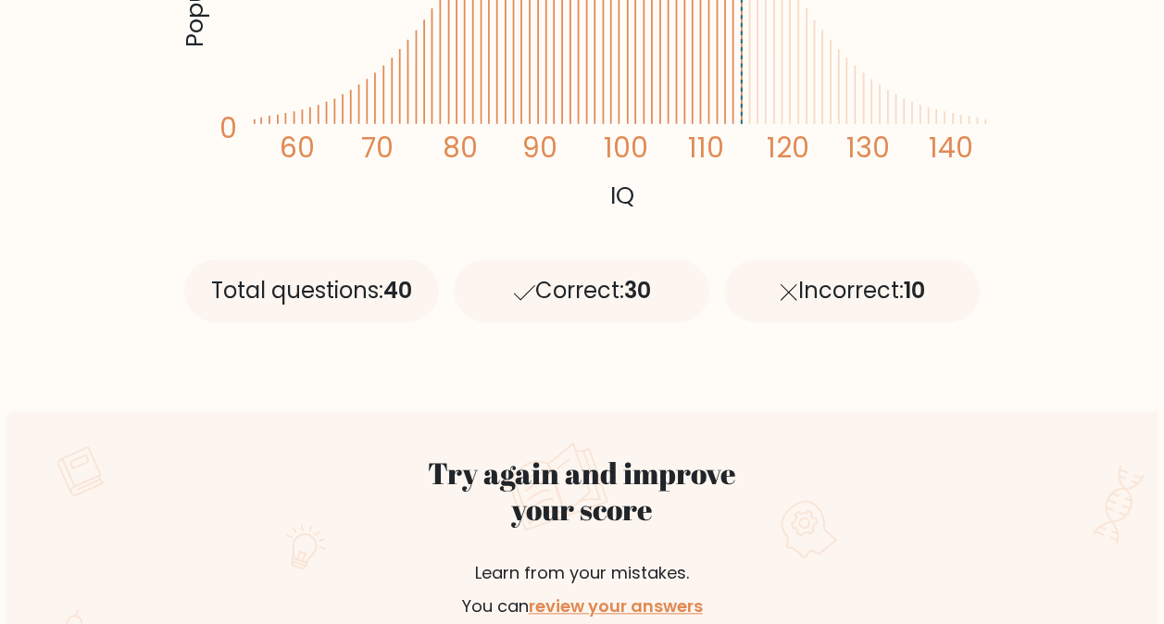
drag, startPoint x: 580, startPoint y: 287, endPoint x: 673, endPoint y: 296, distance: 93.1
click at [673, 296] on div "Correct: 30" at bounding box center [582, 290] width 256 height 63
drag, startPoint x: 673, startPoint y: 296, endPoint x: 676, endPoint y: 377, distance: 80.7
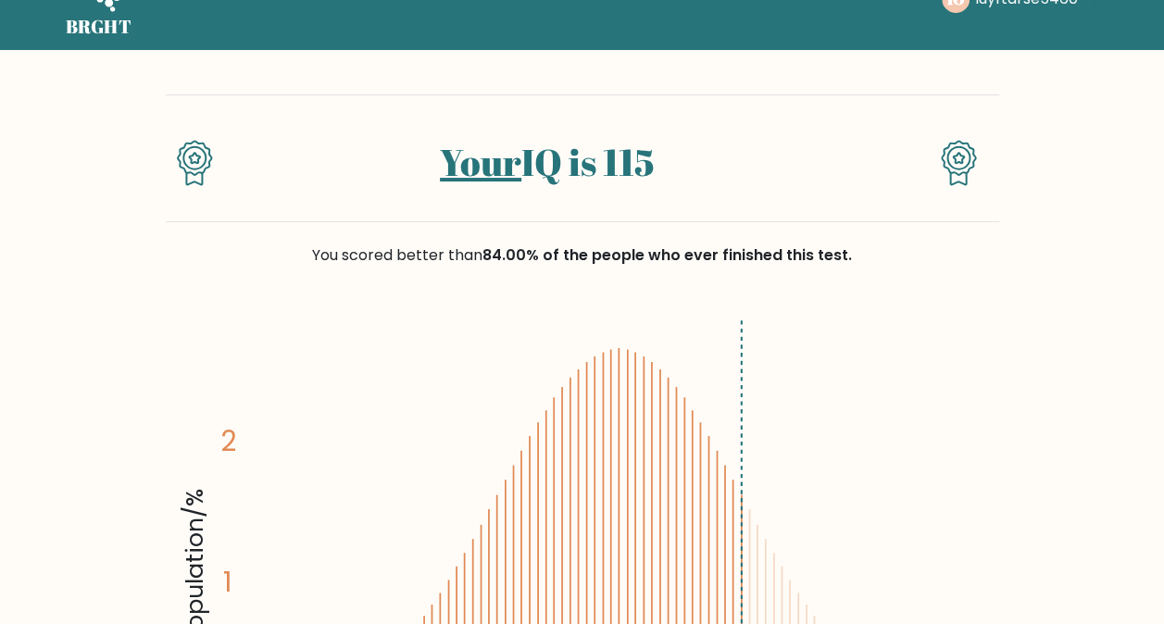
scroll to position [0, 0]
